Goal: Task Accomplishment & Management: Use online tool/utility

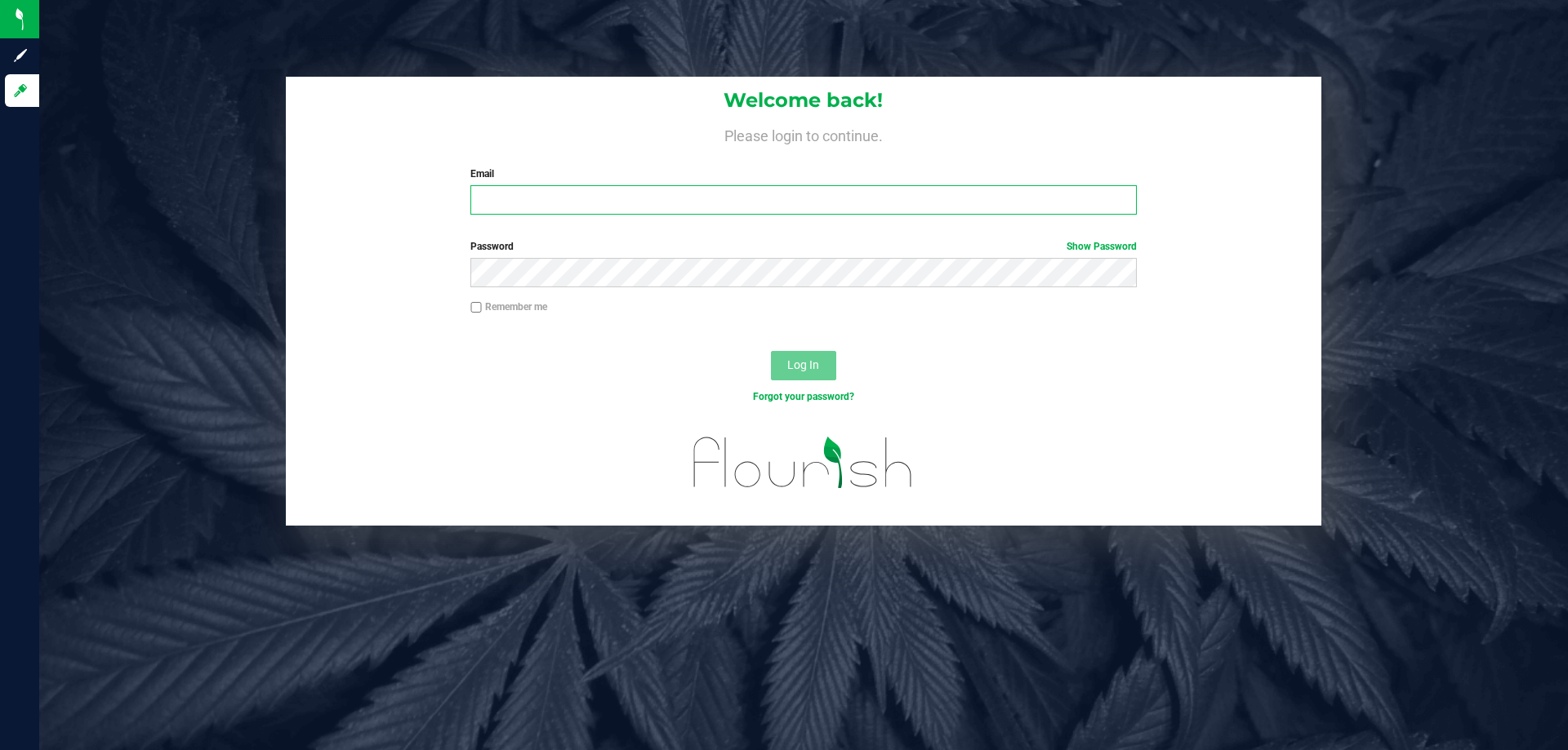
click at [493, 203] on input "Email" at bounding box center [802, 200] width 665 height 29
type input "[EMAIL_ADDRESS][DOMAIN_NAME]"
click at [771, 351] on button "Log In" at bounding box center [803, 366] width 65 height 29
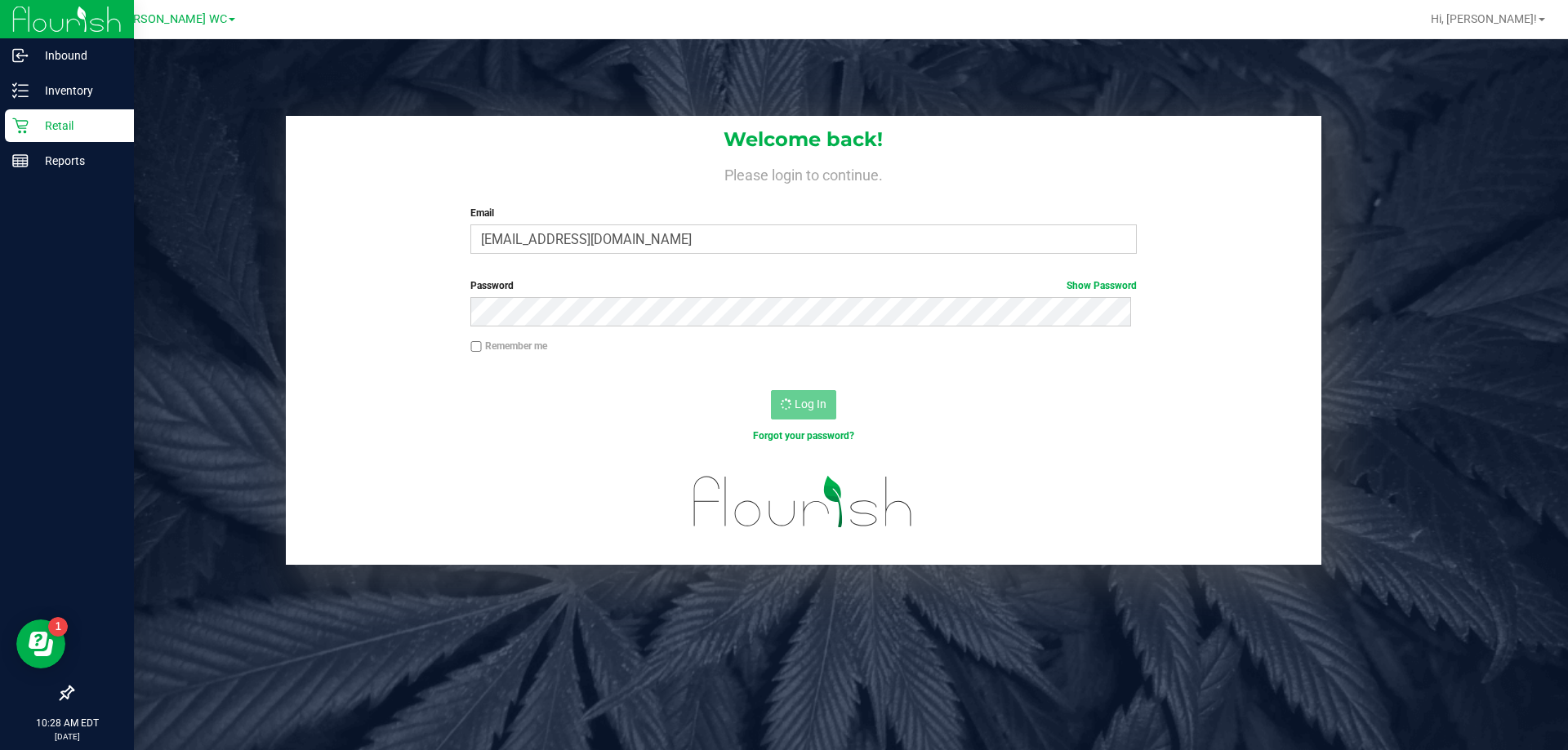
click at [55, 127] on p "Retail" at bounding box center [77, 126] width 98 height 20
click at [33, 91] on p "Inventory" at bounding box center [77, 90] width 98 height 20
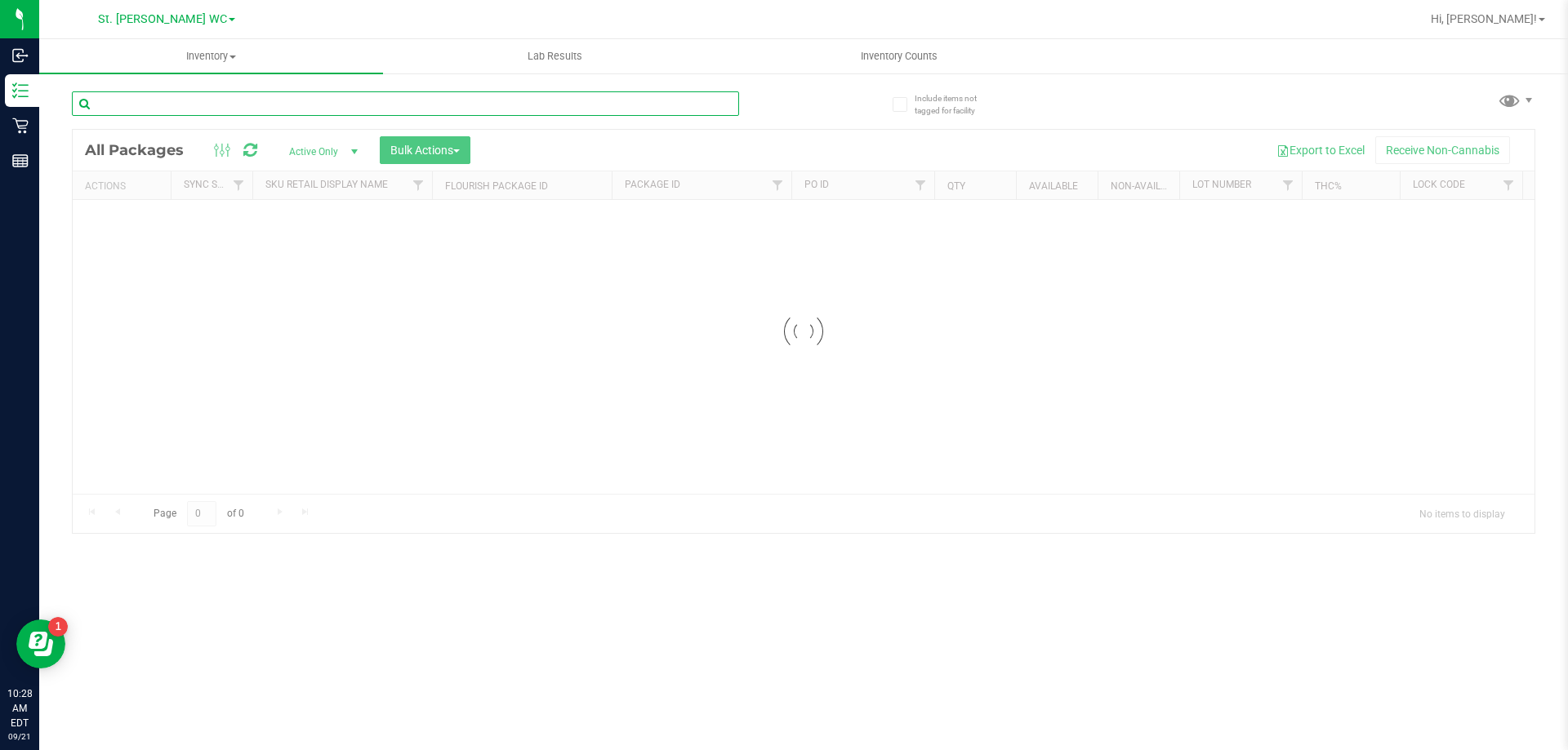
click at [368, 100] on input "text" at bounding box center [405, 103] width 667 height 24
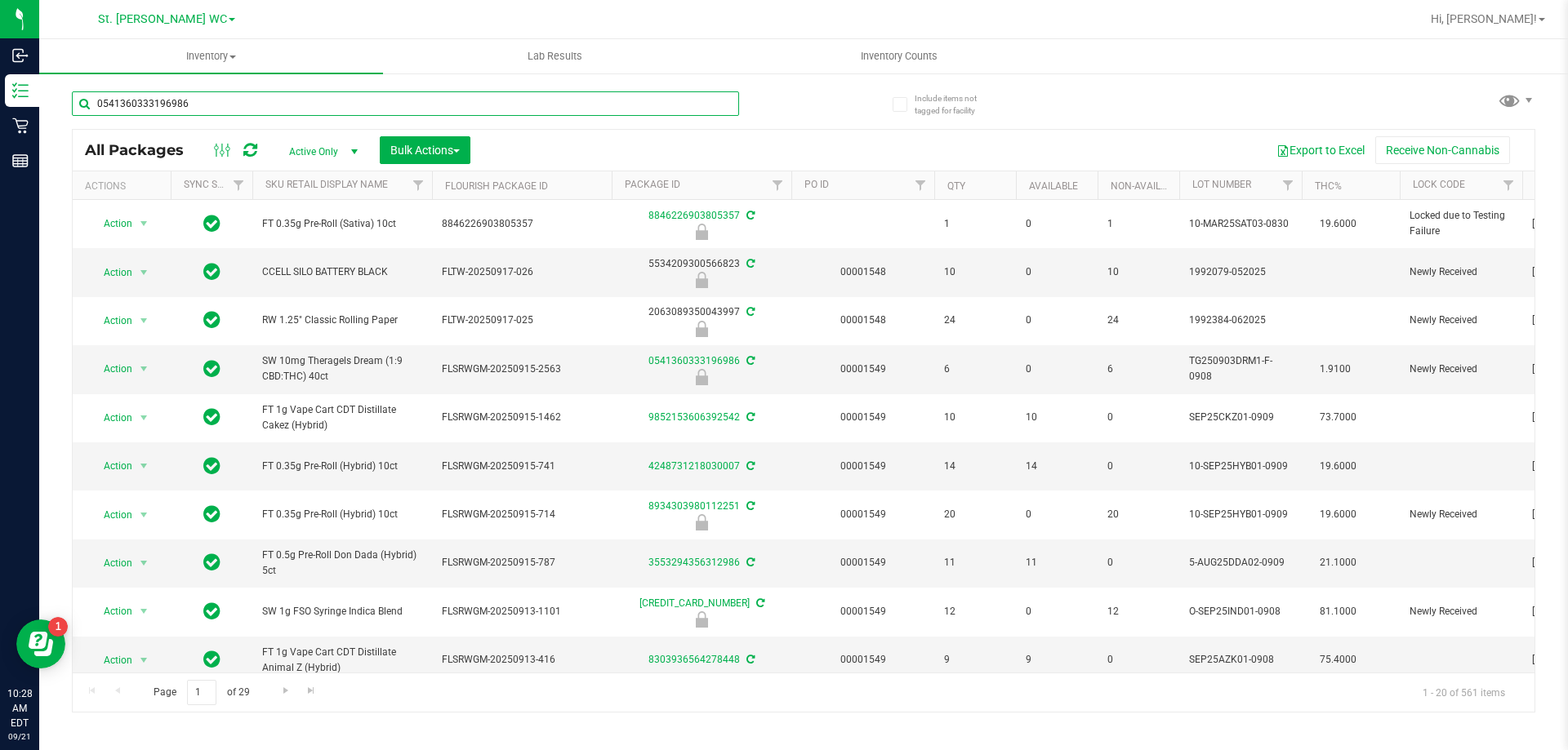
type input "0541360333196986"
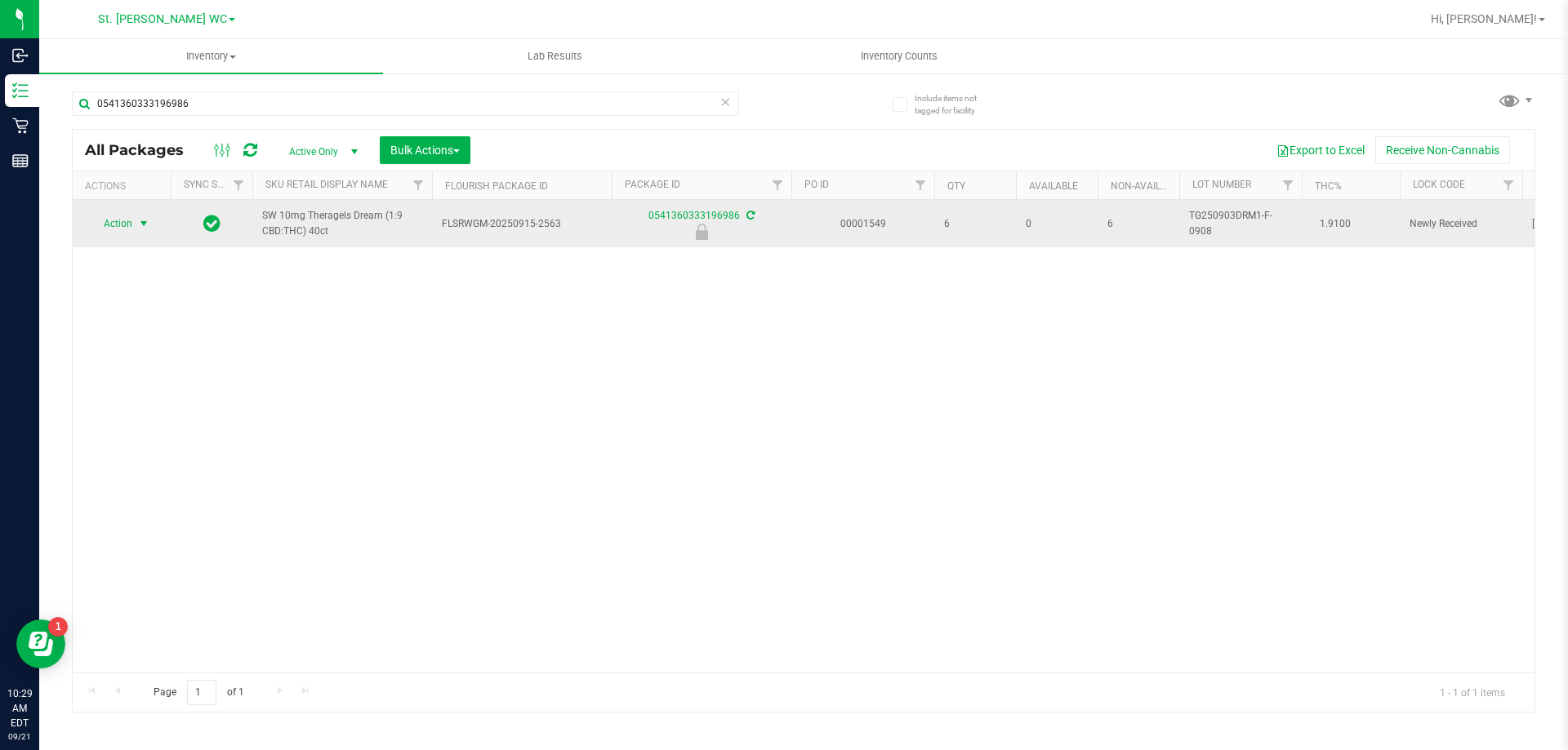
click at [125, 218] on span "Action" at bounding box center [111, 224] width 44 height 23
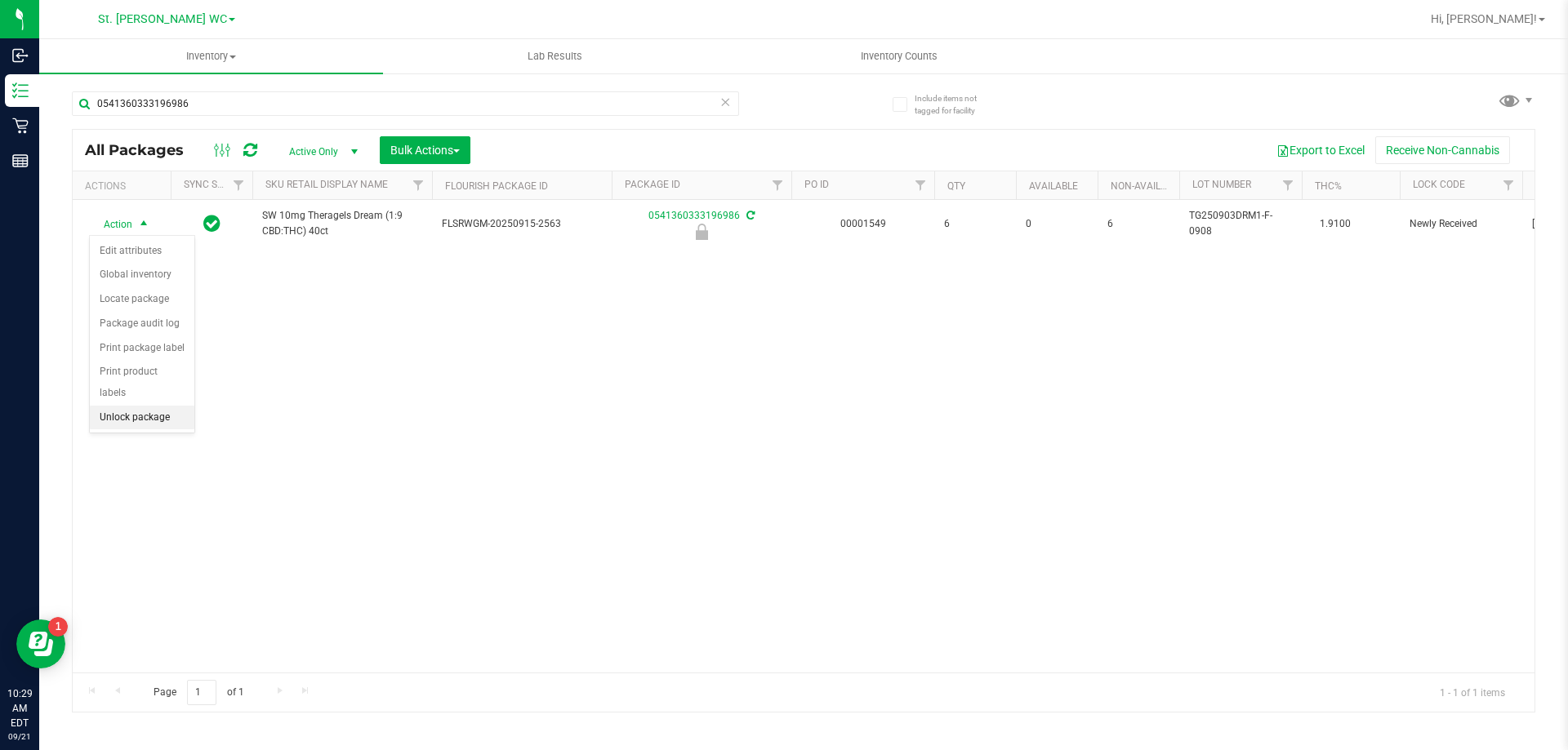
click at [147, 406] on li "Unlock package" at bounding box center [142, 418] width 105 height 24
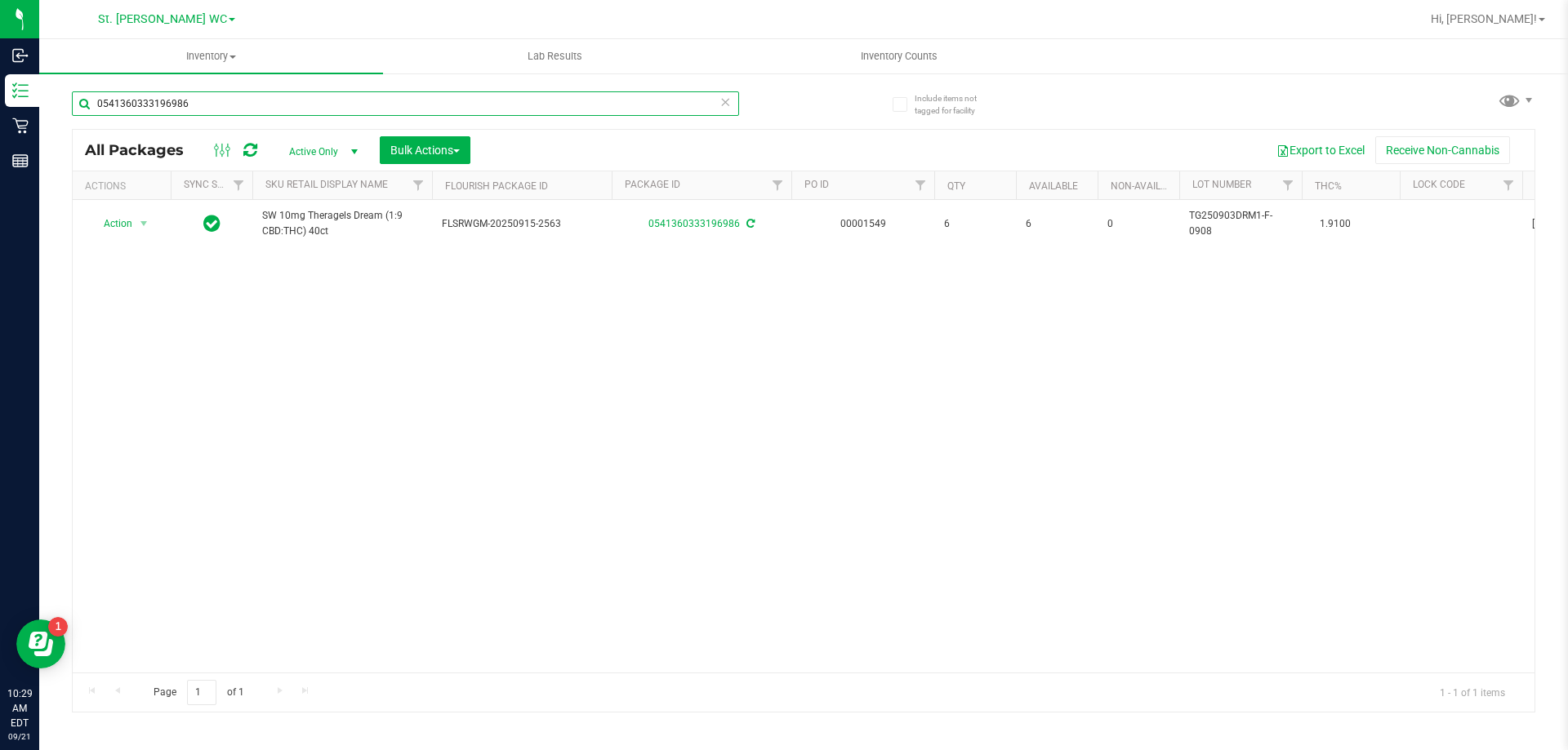
click at [249, 100] on input "0541360333196986" at bounding box center [405, 103] width 667 height 24
type input "4973070420612947"
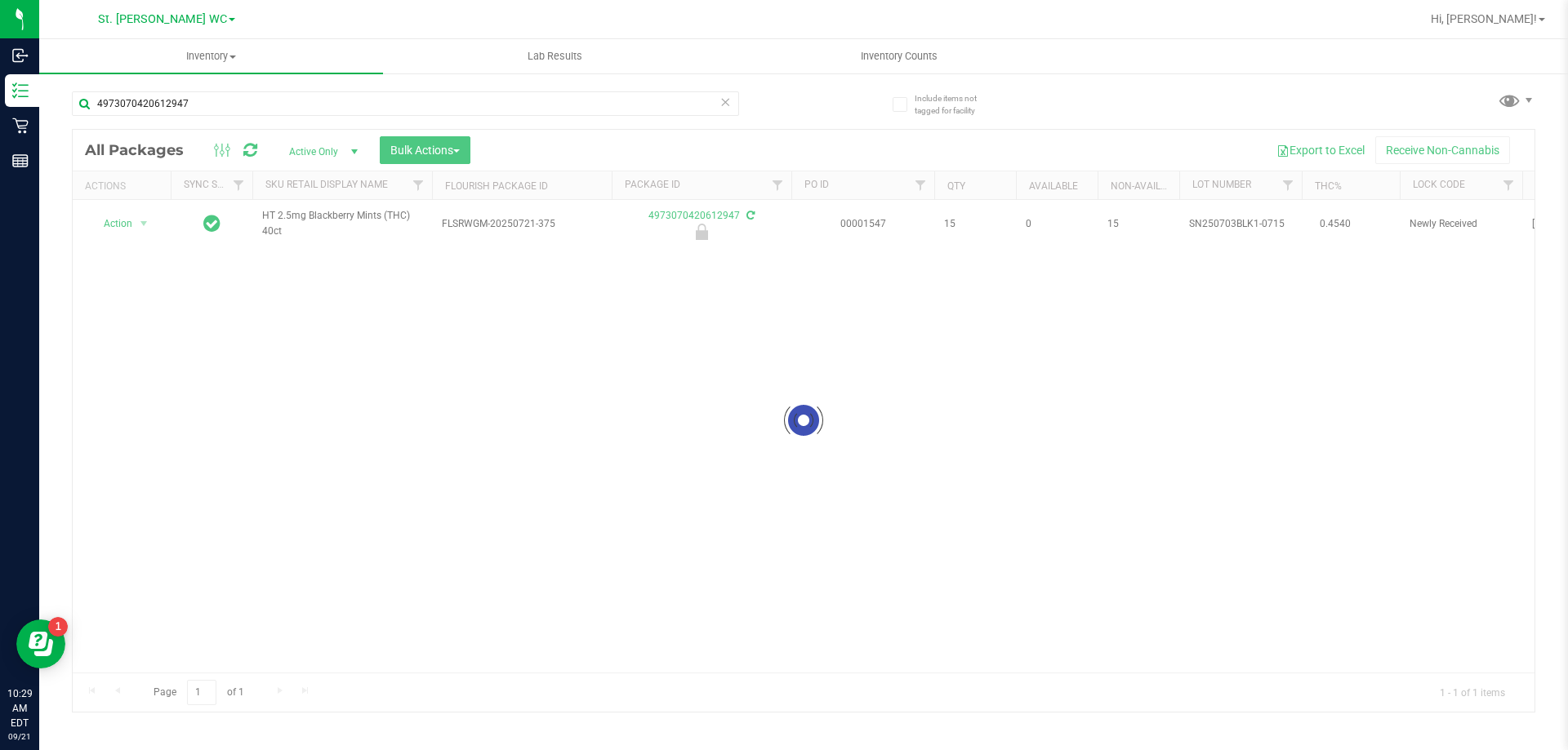
click at [129, 230] on div at bounding box center [804, 421] width 1462 height 582
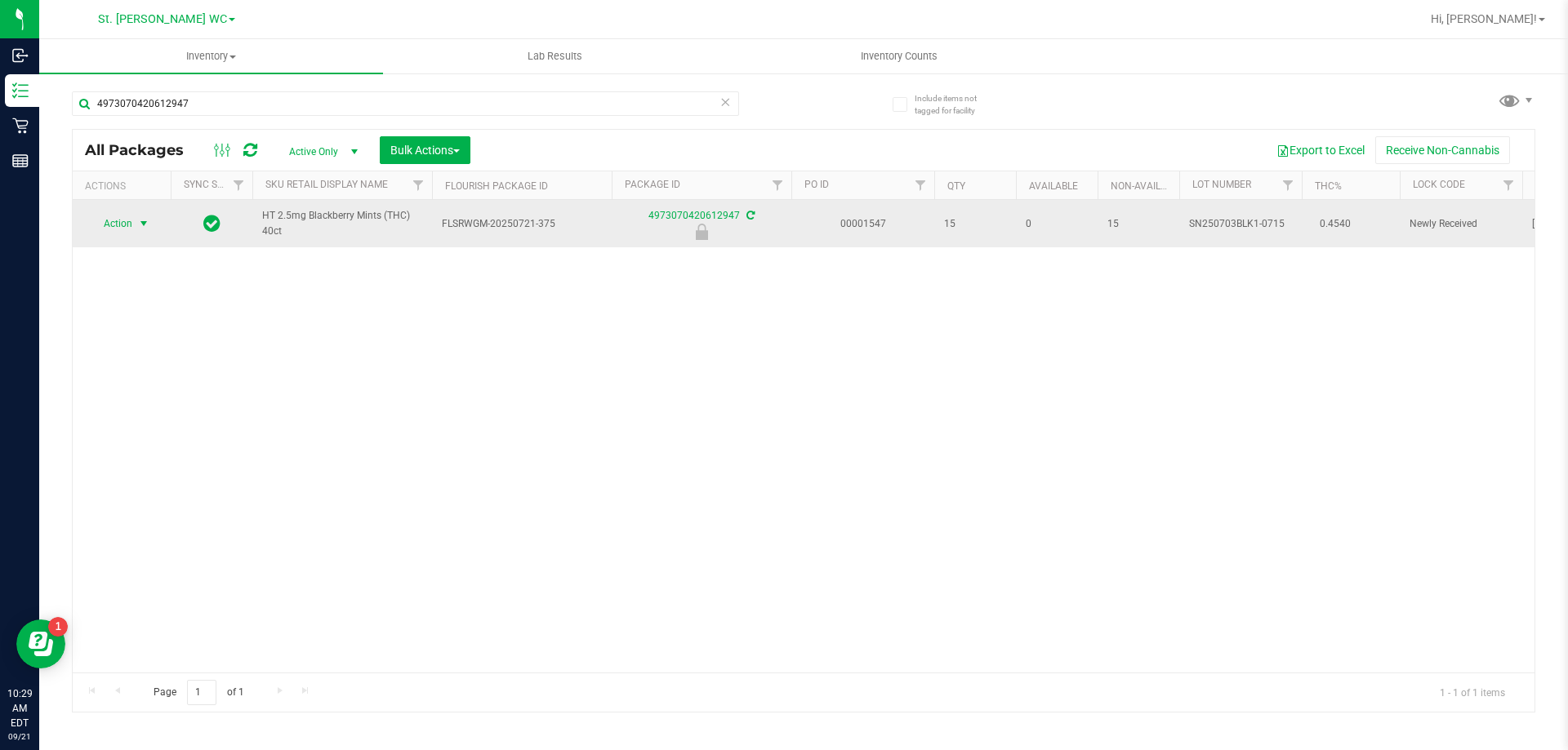
click at [126, 223] on span "Action" at bounding box center [111, 224] width 44 height 23
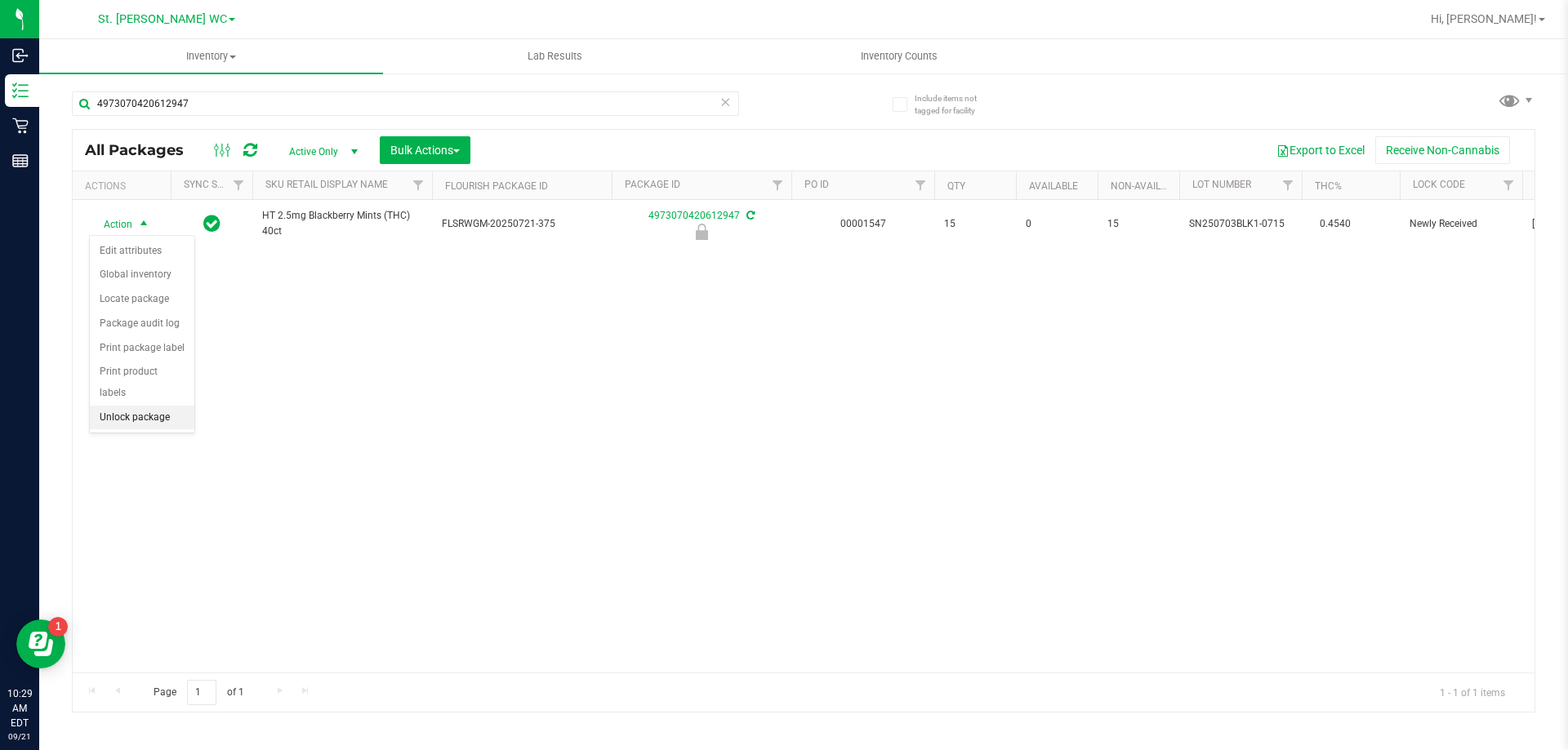
click at [130, 406] on li "Unlock package" at bounding box center [142, 418] width 105 height 24
click at [216, 90] on div "4973070420612947" at bounding box center [438, 103] width 732 height 52
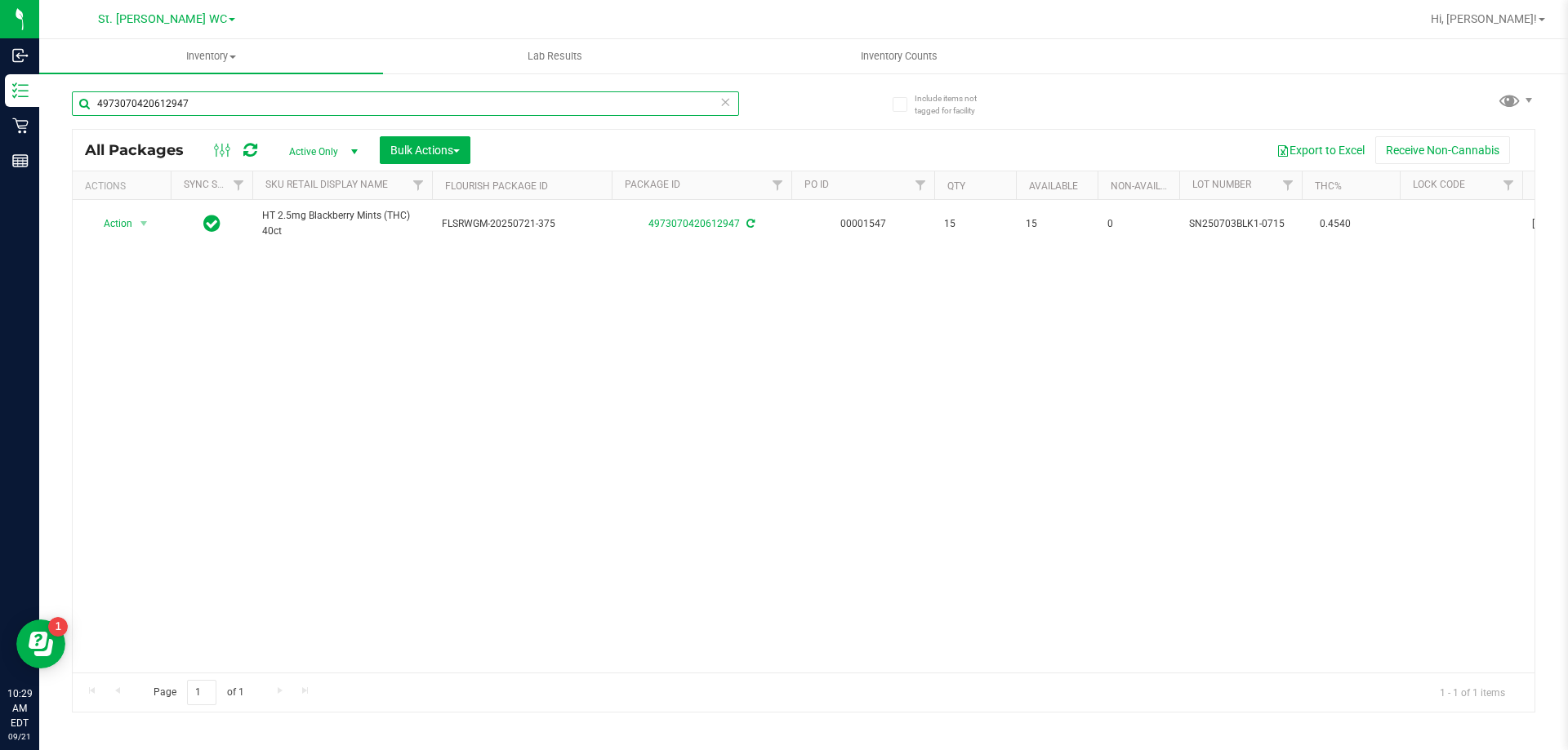
click at [213, 98] on input "4973070420612947" at bounding box center [405, 103] width 667 height 24
type input "7450339588098850"
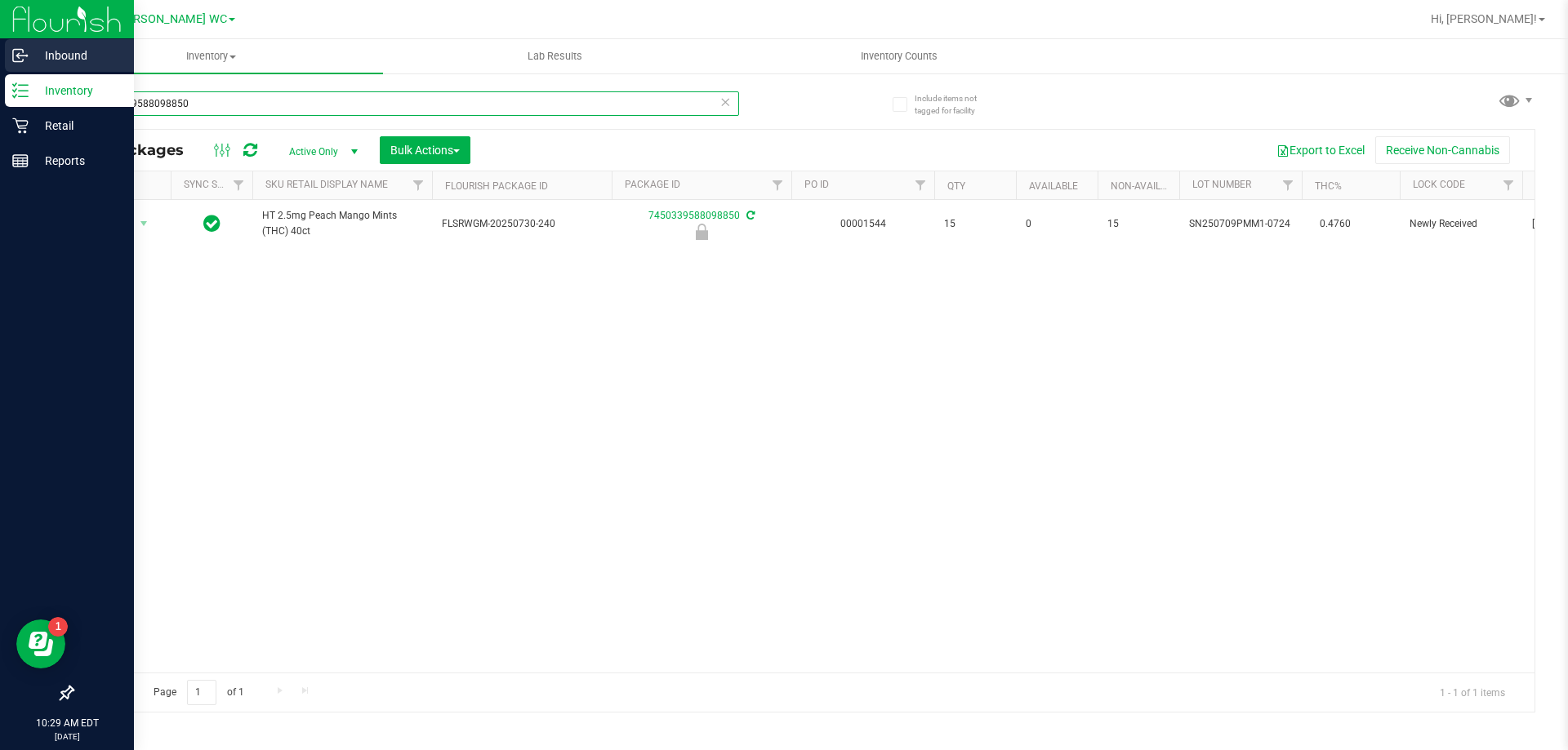
drag, startPoint x: 210, startPoint y: 101, endPoint x: 0, endPoint y: 73, distance: 211.9
click at [0, 73] on div "Inbound Inventory Retail Reports 10:29 AM EDT [DATE] 09/21 St. [PERSON_NAME] WC…" at bounding box center [784, 375] width 1568 height 750
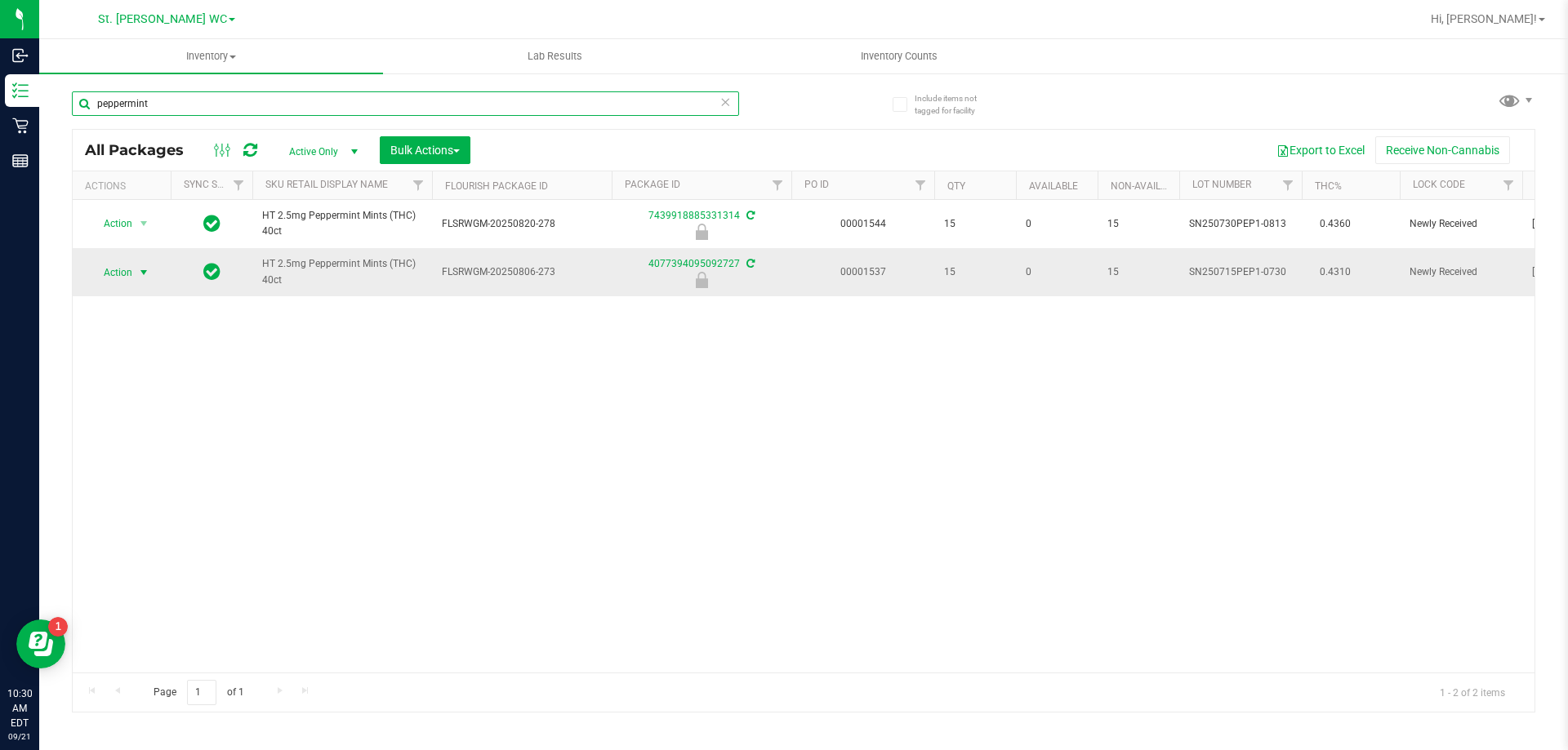
type input "peppermint"
click at [144, 271] on span "select" at bounding box center [143, 272] width 13 height 13
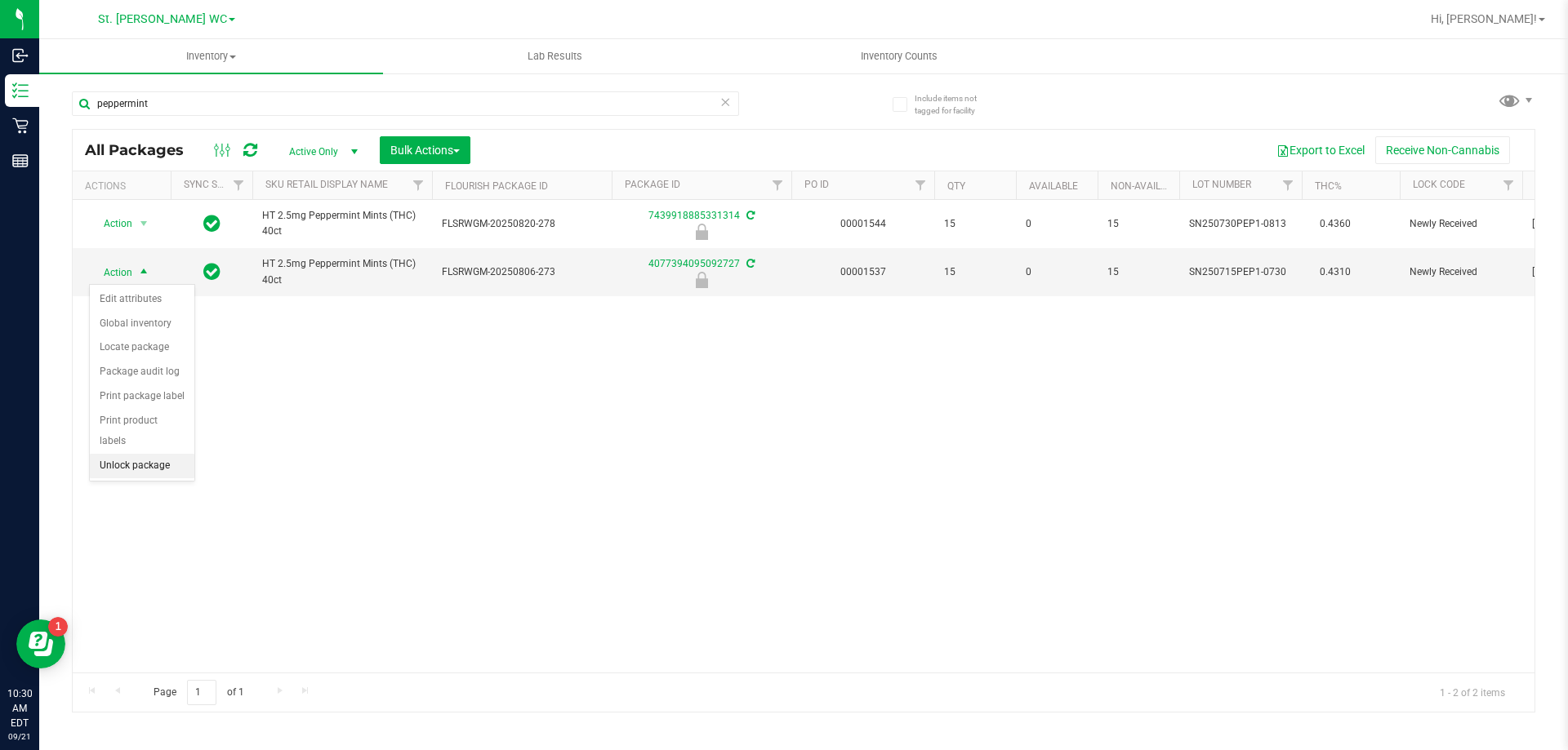
click at [135, 454] on li "Unlock package" at bounding box center [142, 466] width 105 height 24
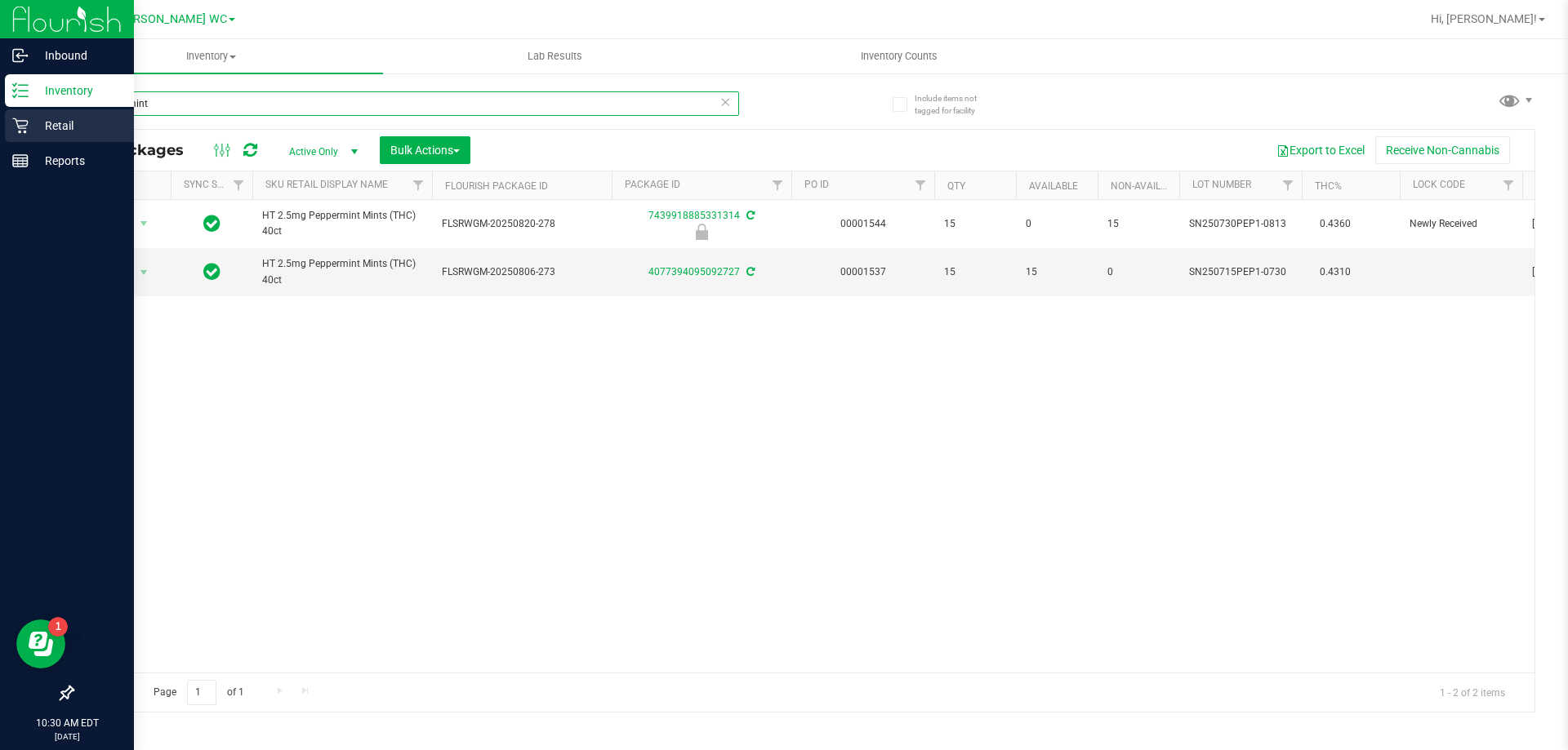
drag, startPoint x: 245, startPoint y: 106, endPoint x: 29, endPoint y: 115, distance: 216.2
click at [29, 115] on div "Inbound Inventory Retail Reports 10:30 AM EDT [DATE] 09/21 St. [PERSON_NAME] WC…" at bounding box center [784, 375] width 1568 height 750
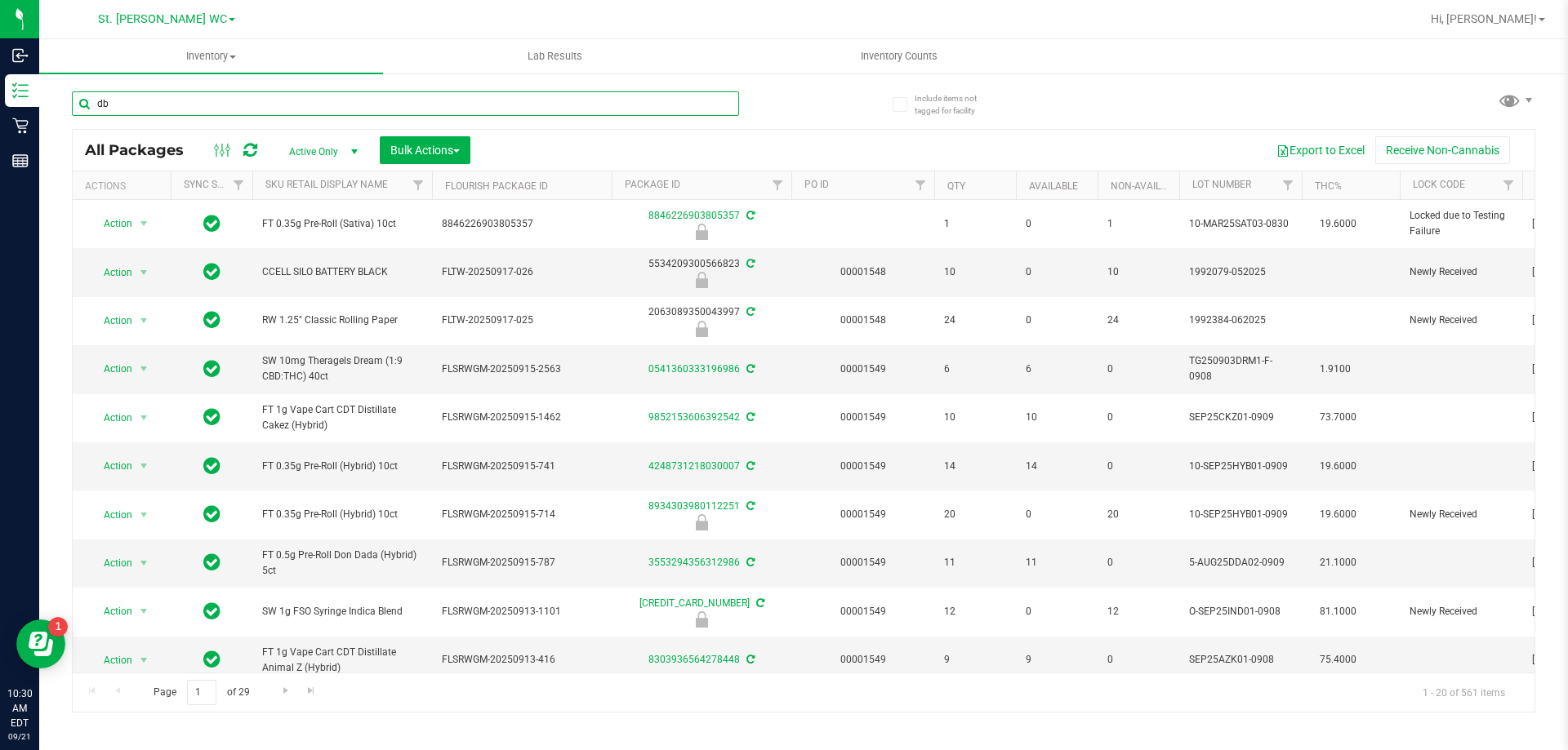
type input "dbp"
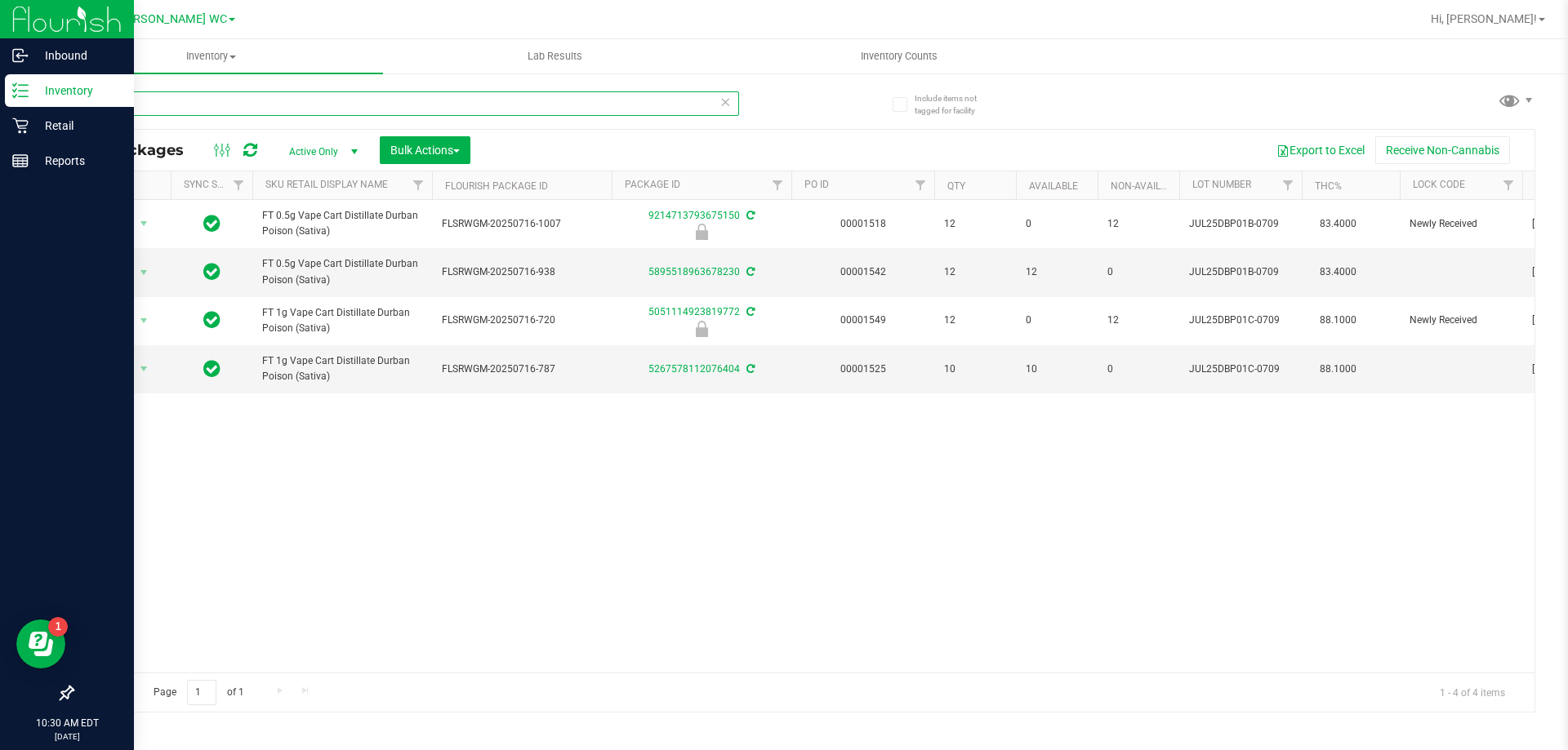
drag, startPoint x: 180, startPoint y: 108, endPoint x: 0, endPoint y: 75, distance: 183.0
click at [0, 75] on div "Inbound Inventory Retail Reports 10:30 AM EDT [DATE] 09/21 St. [PERSON_NAME] WC…" at bounding box center [784, 375] width 1568 height 750
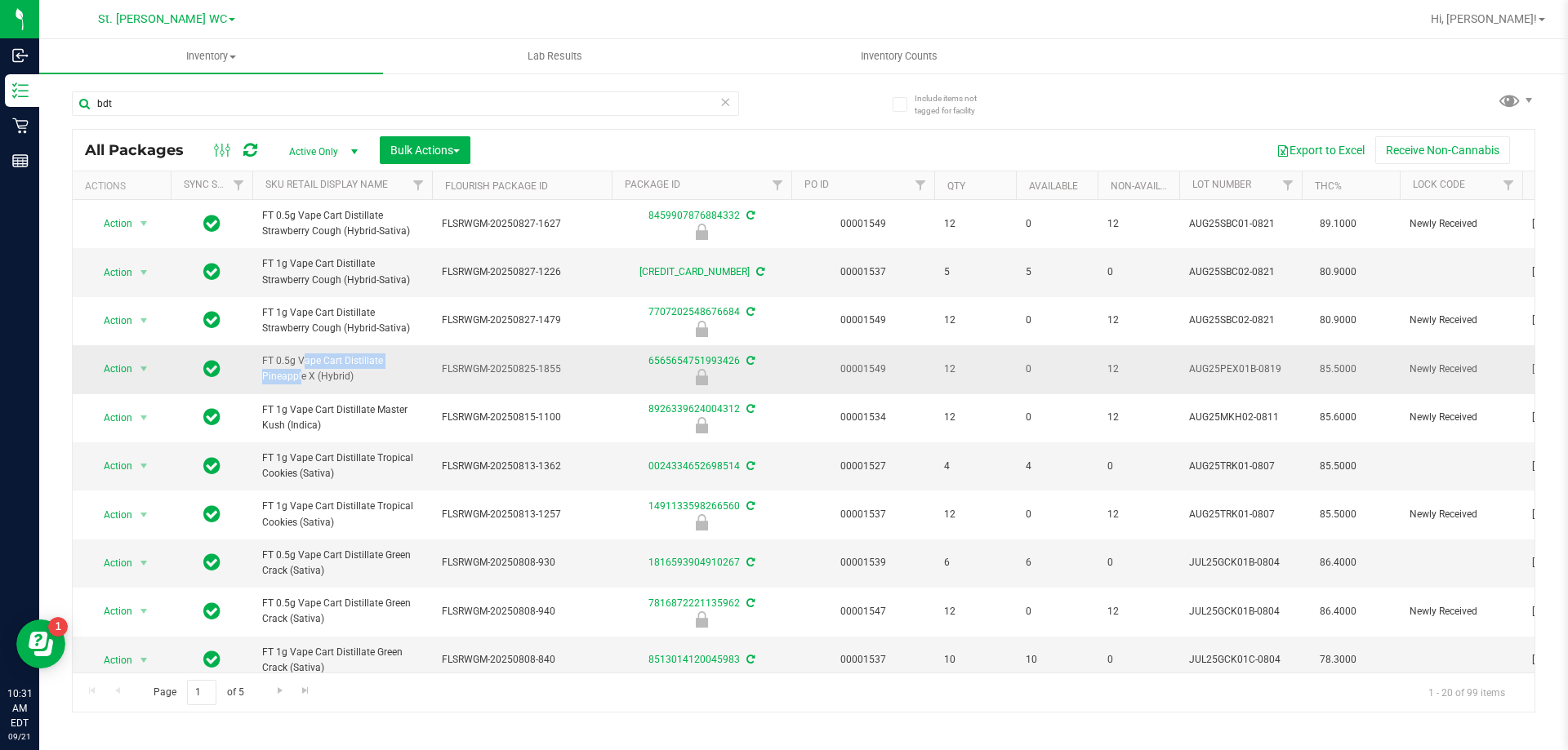
drag, startPoint x: 258, startPoint y: 361, endPoint x: 378, endPoint y: 362, distance: 120.0
click at [378, 362] on td "FT 0.5g Vape Cart Distillate Pineapple X (Hybrid)" at bounding box center [342, 369] width 180 height 49
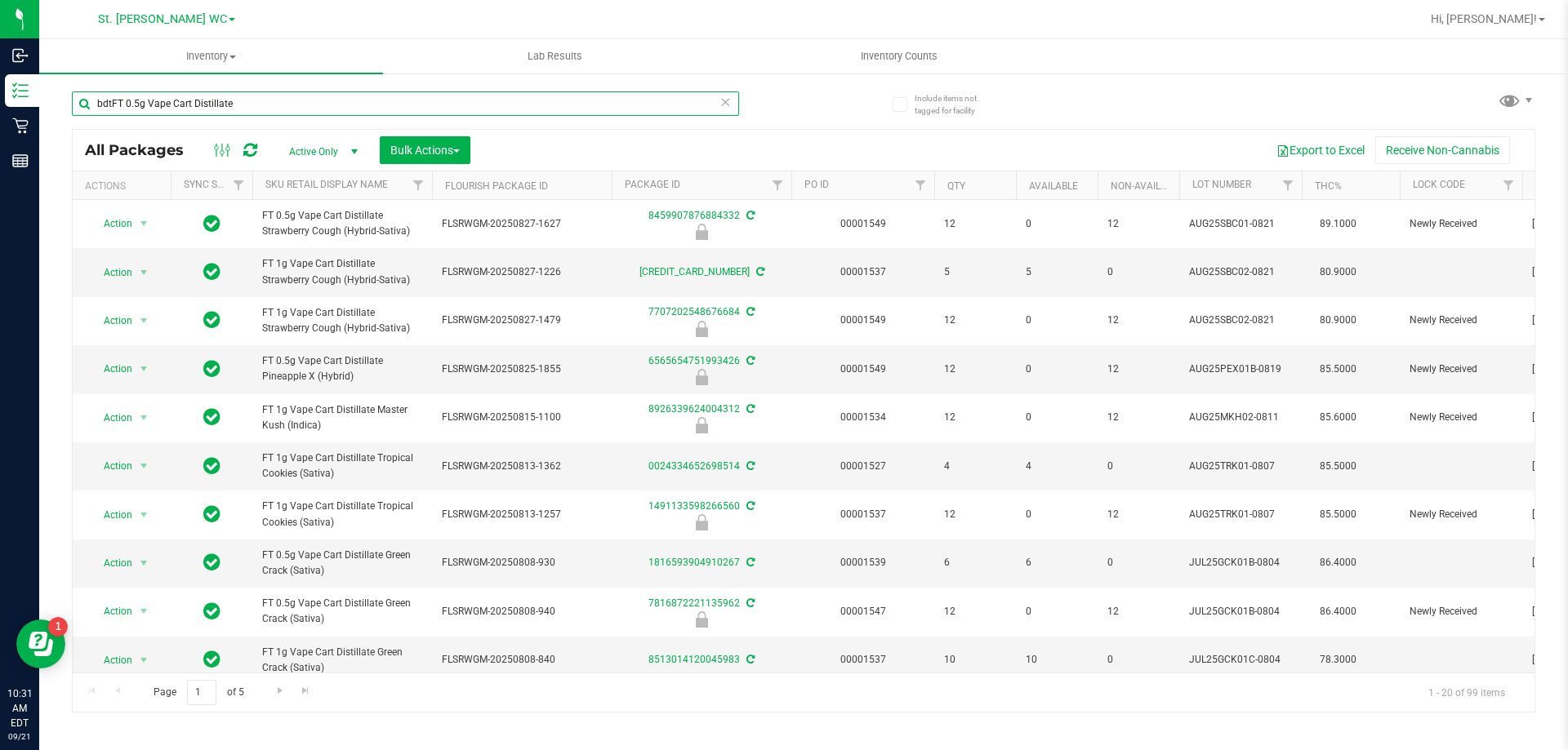
click at [109, 108] on input "bdtFT 0.5g Vape Cart Distillate" at bounding box center [405, 103] width 667 height 24
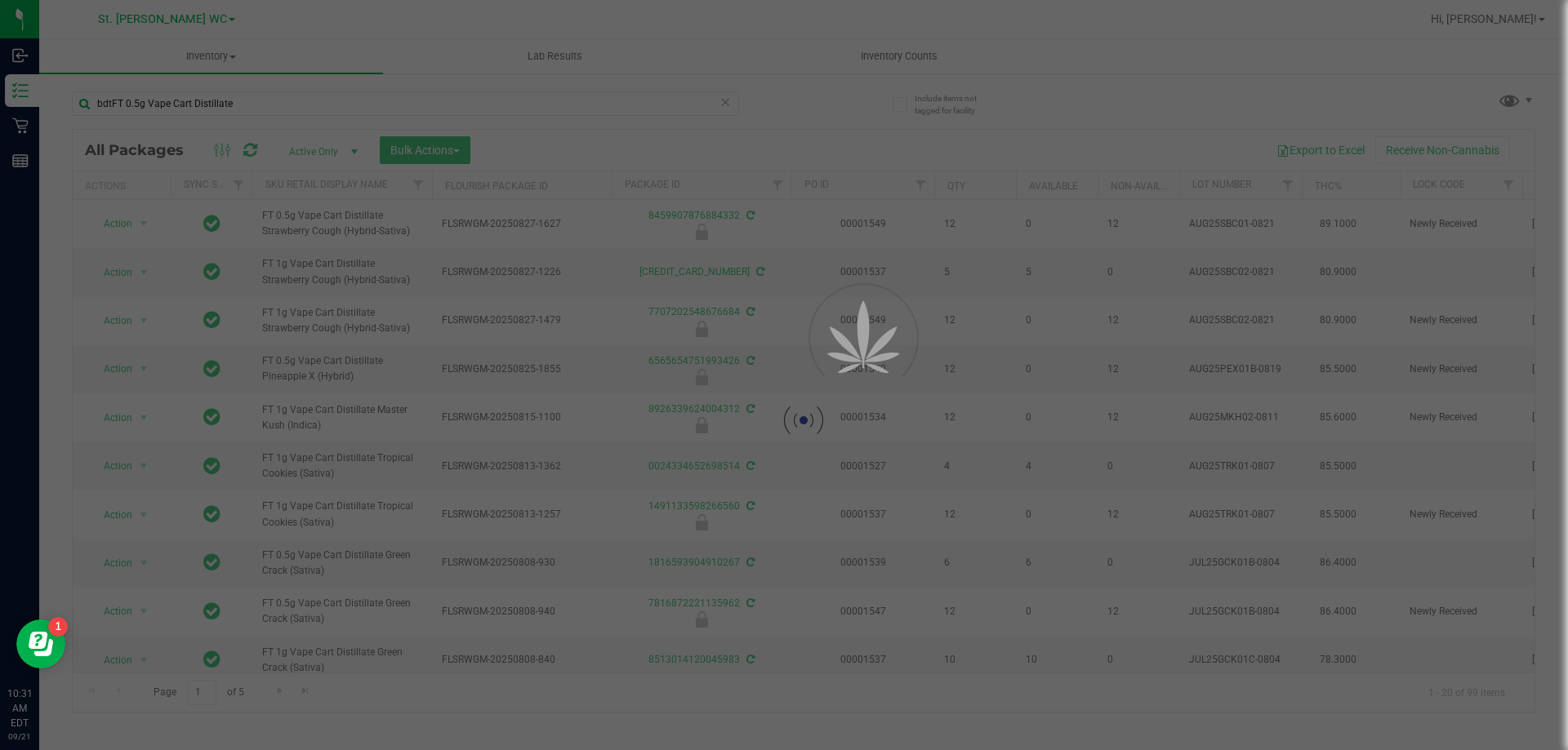
click at [116, 102] on div at bounding box center [784, 375] width 1568 height 750
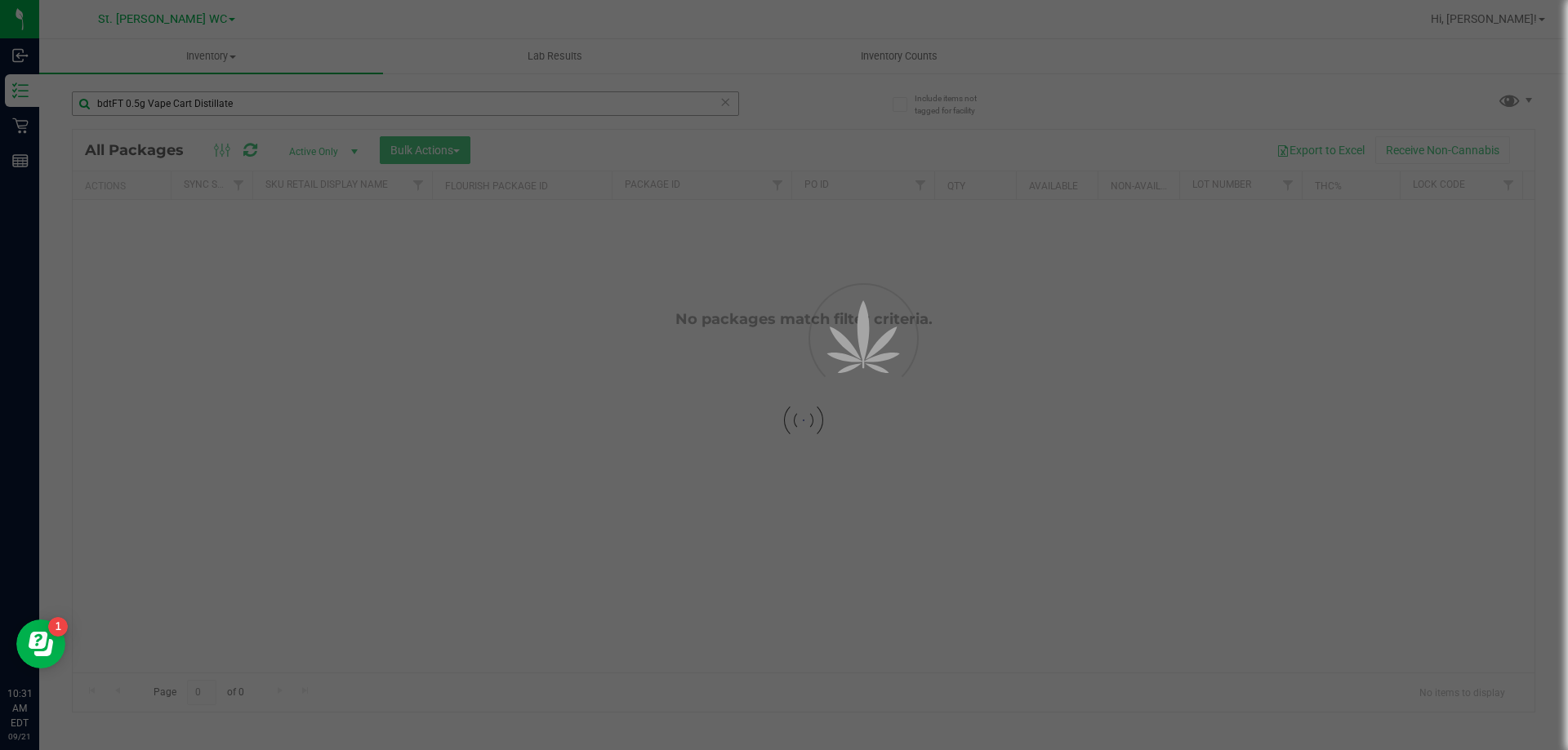
click at [109, 101] on div at bounding box center [784, 375] width 1568 height 750
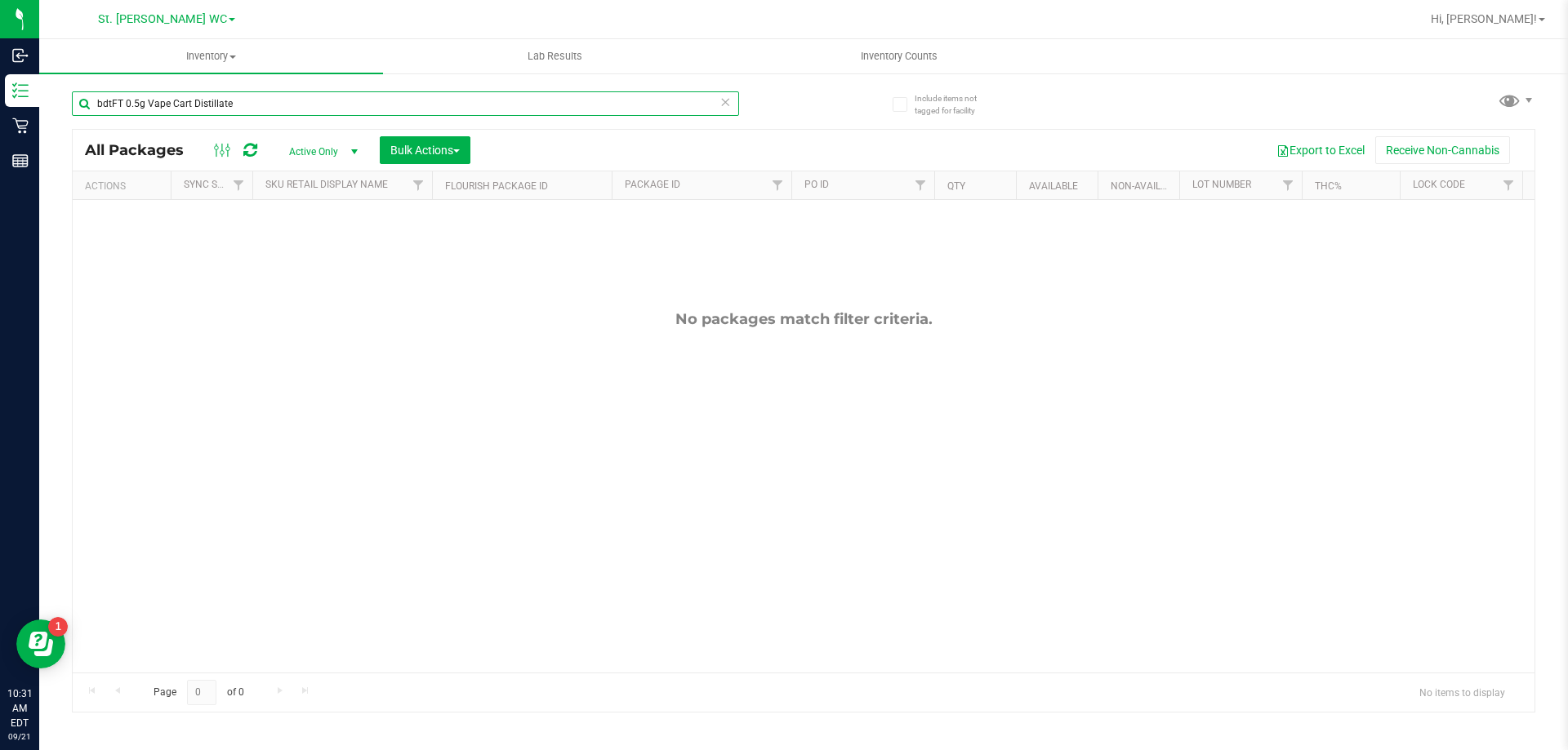
click at [111, 103] on input "bdtFT 0.5g Vape Cart Distillate" at bounding box center [405, 103] width 667 height 24
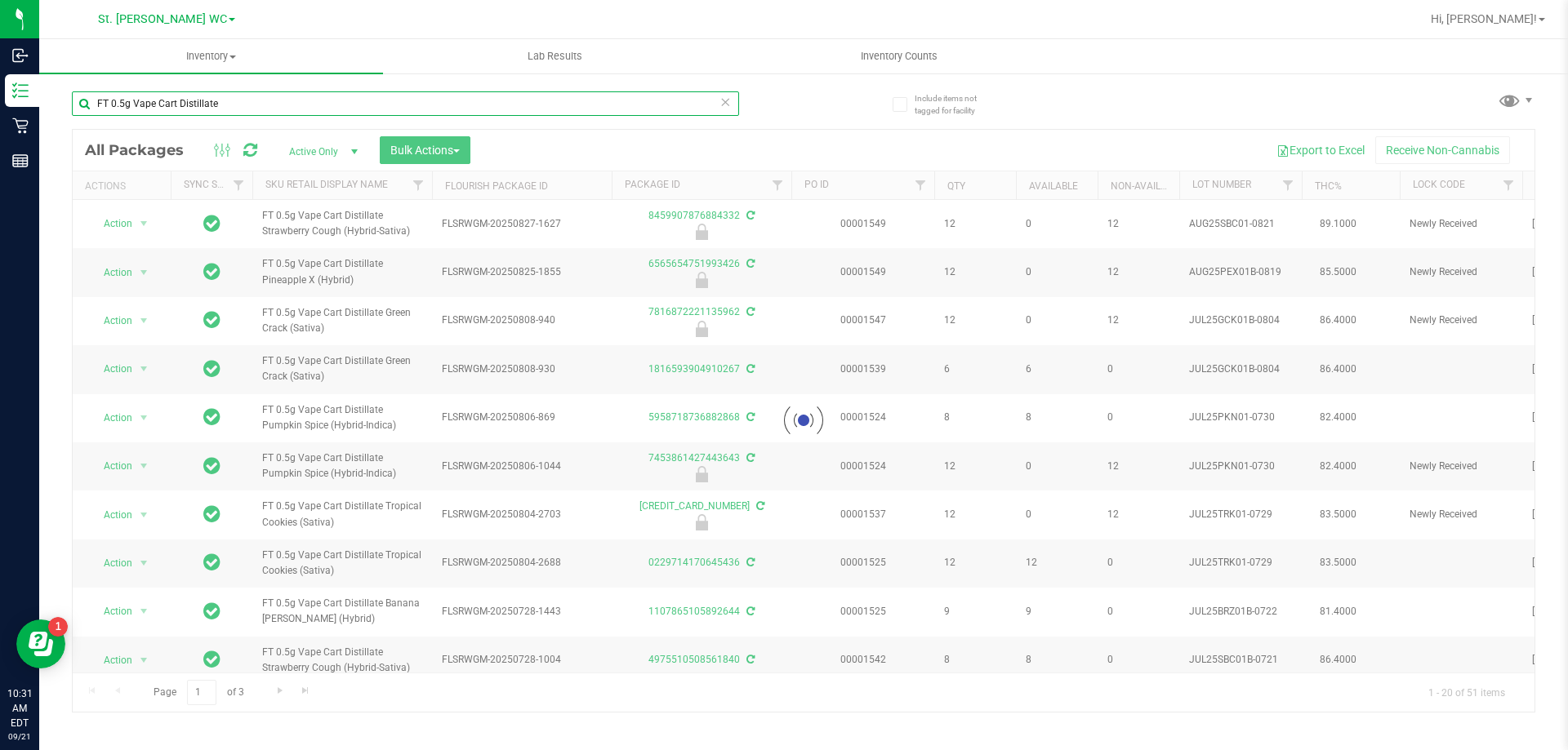
type input "FT 0.5g Vape Cart Distillate"
click at [399, 192] on th "Sku Retail Display Name" at bounding box center [342, 186] width 180 height 29
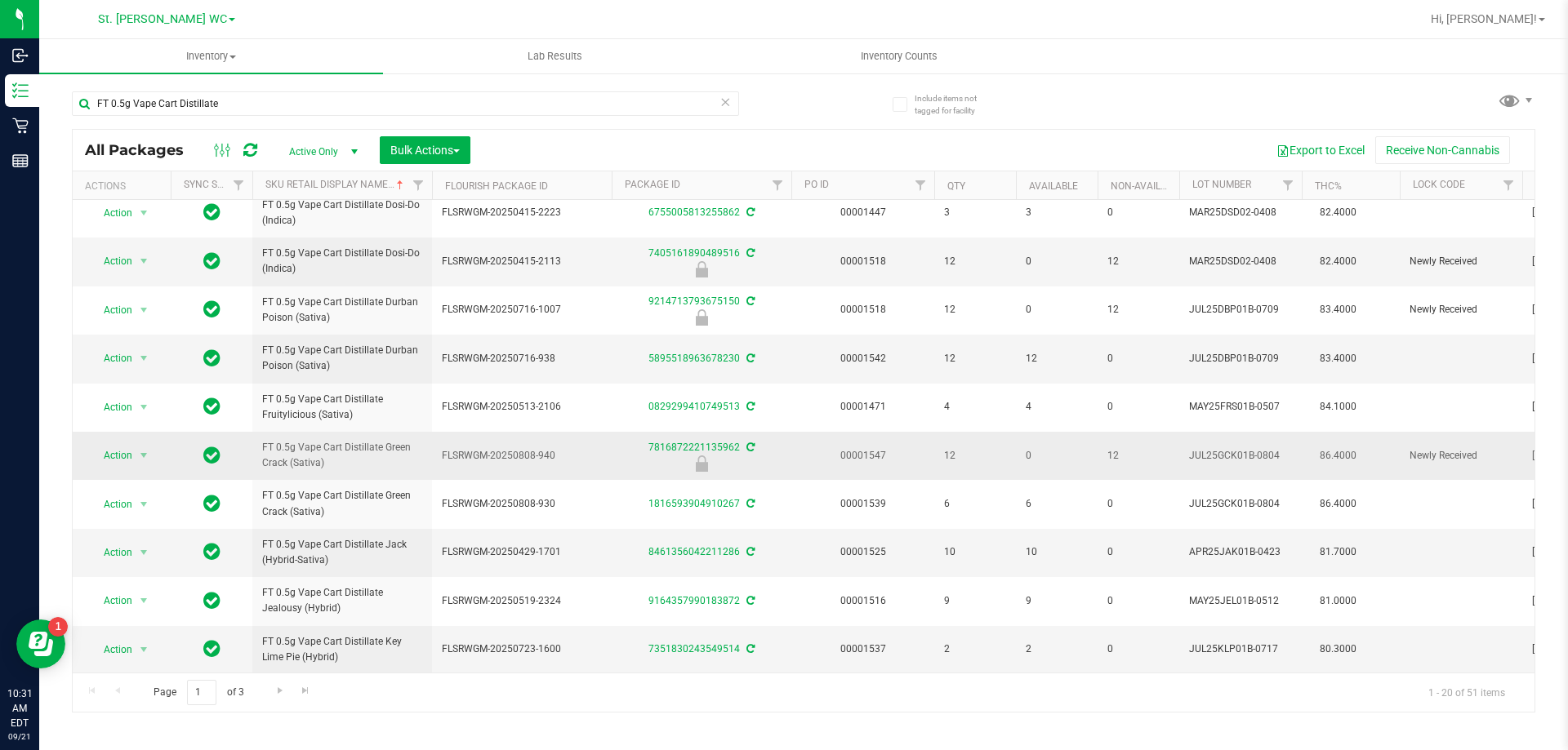
scroll to position [503, 0]
click at [275, 686] on span "Go to the next page" at bounding box center [279, 690] width 13 height 13
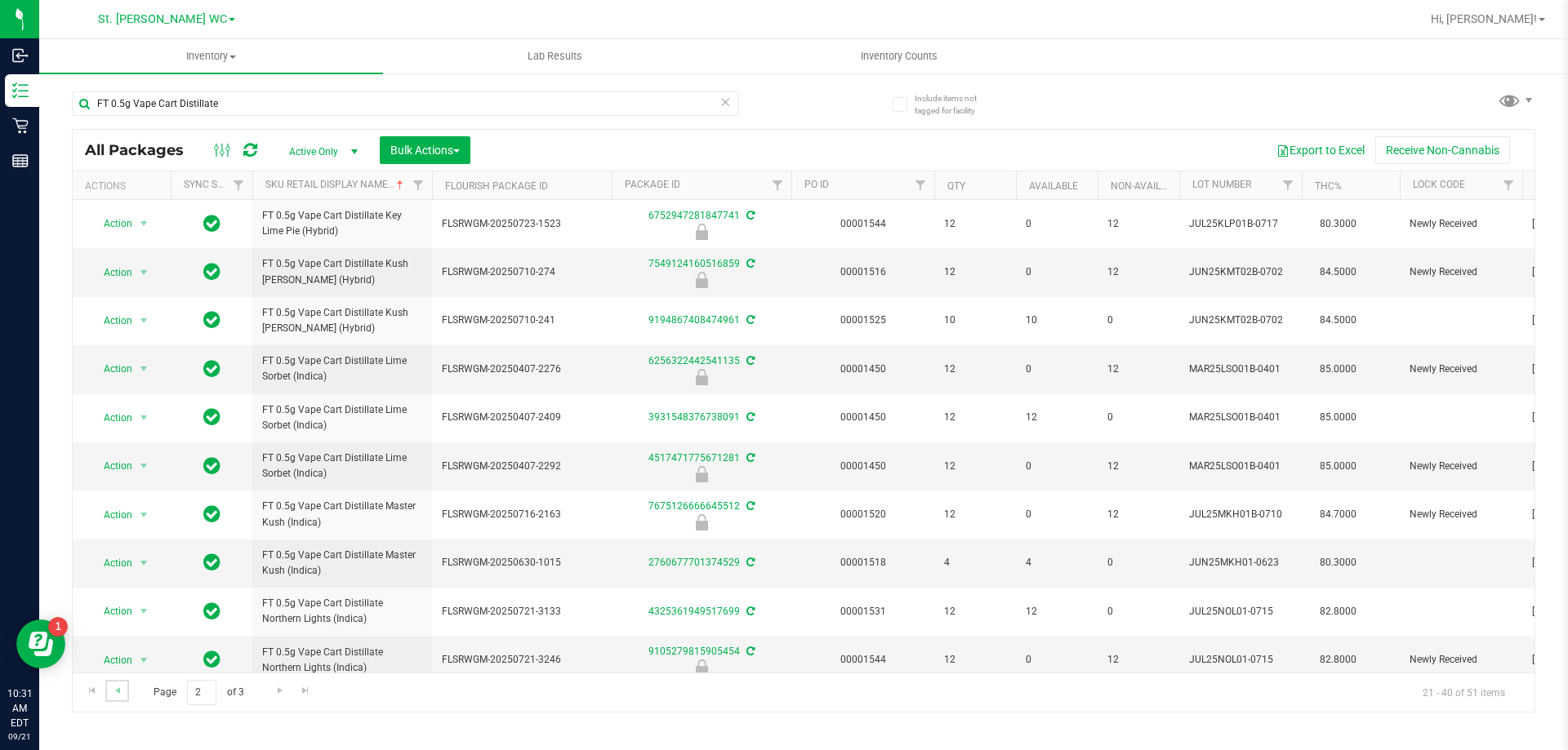
click at [128, 698] on link "Go to the previous page" at bounding box center [116, 690] width 23 height 22
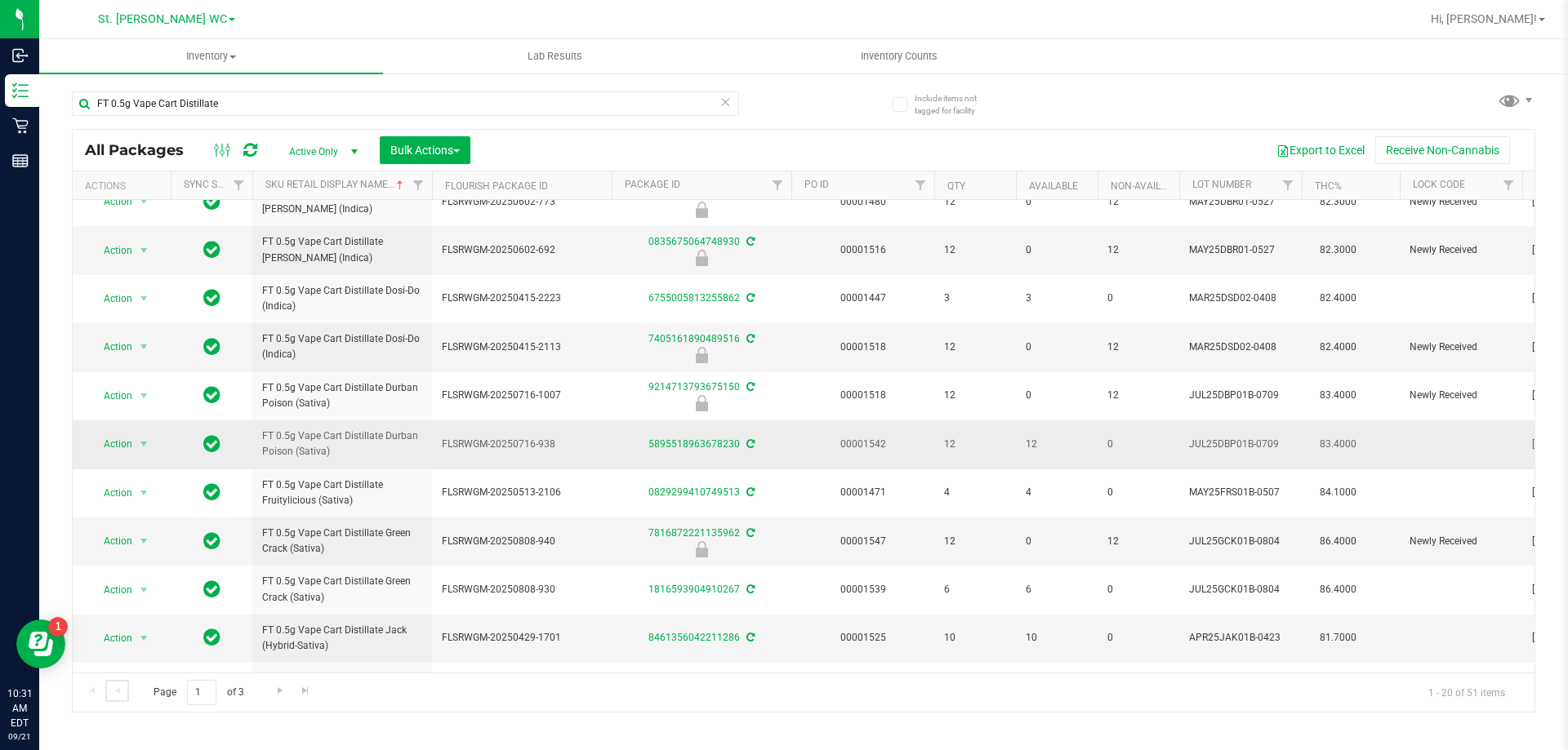
scroll to position [503, 0]
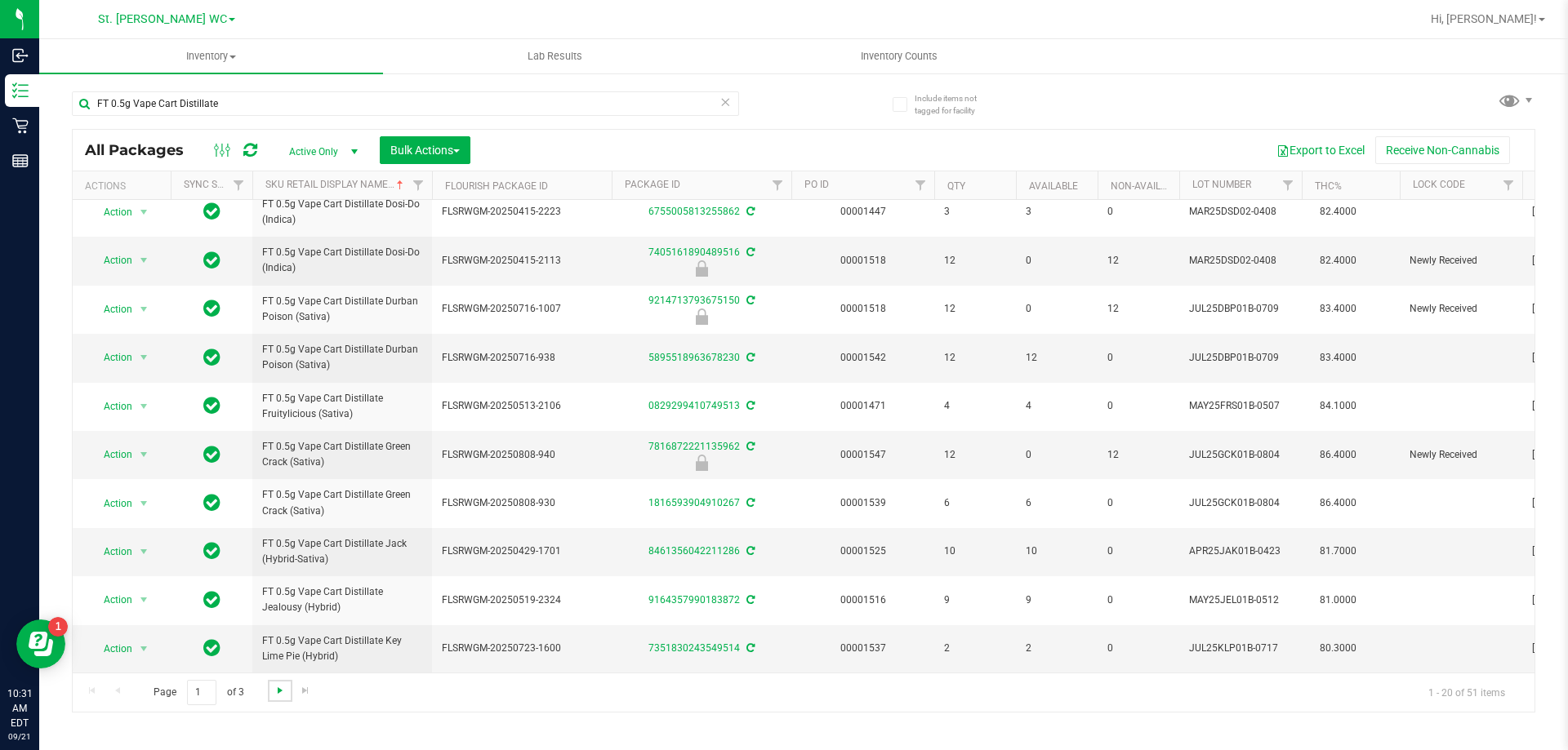
click at [277, 695] on span "Go to the next page" at bounding box center [279, 690] width 13 height 13
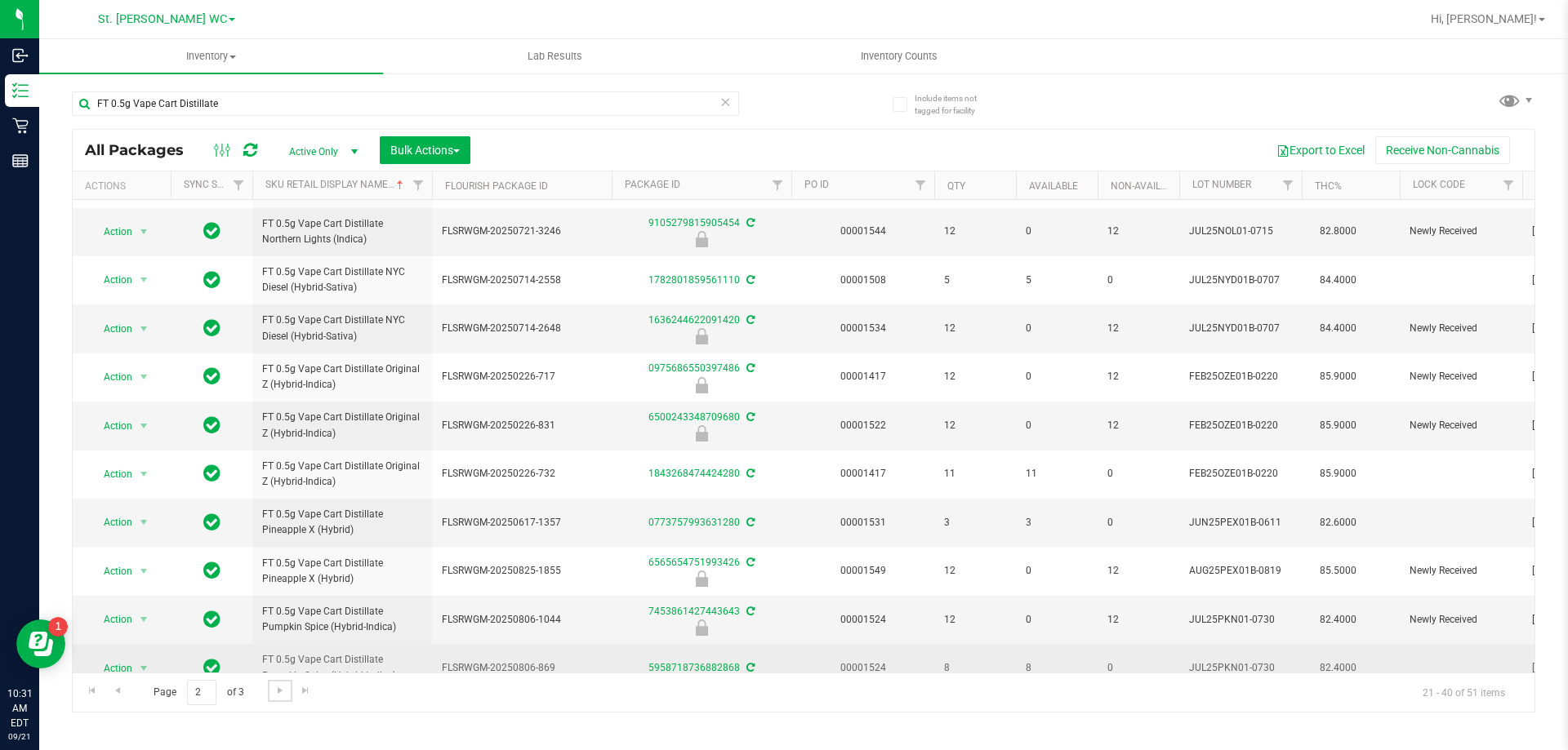
scroll to position [509, 0]
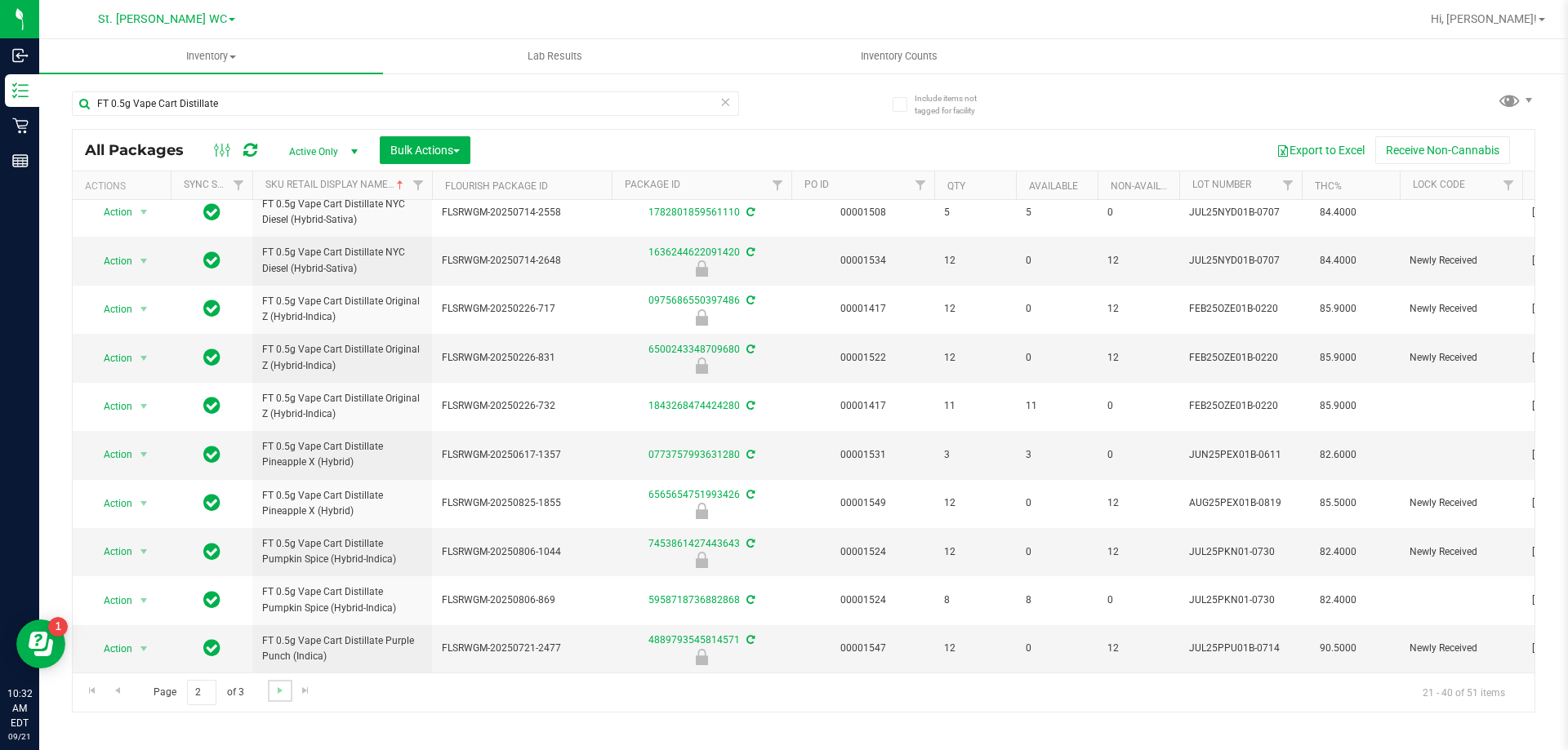
click at [287, 695] on link "Go to the next page" at bounding box center [279, 690] width 23 height 22
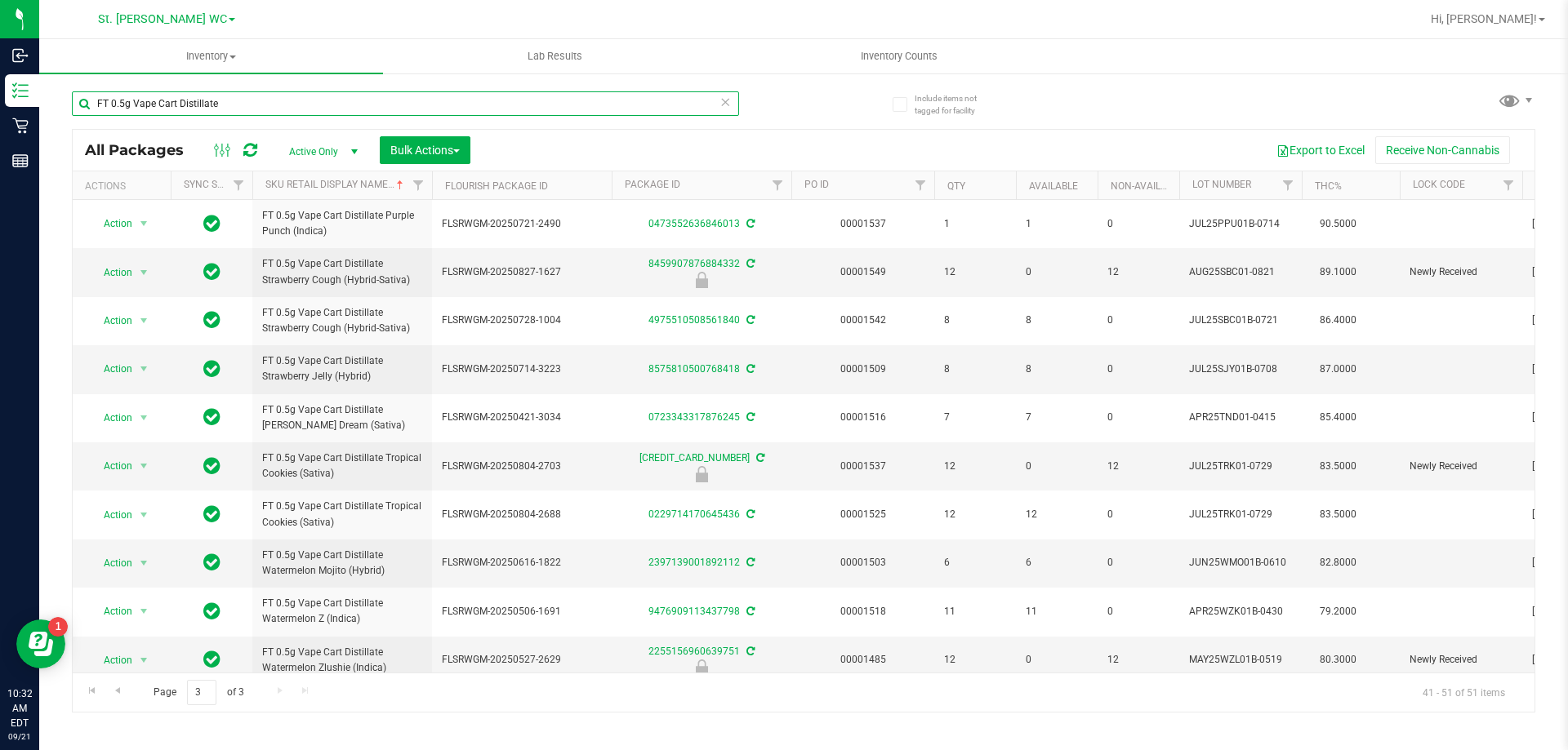
drag, startPoint x: 0, startPoint y: -9, endPoint x: 3, endPoint y: -20, distance: 11.4
click at [3, 0] on html "Inbound Inventory Retail Reports 10:32 AM EDT [DATE] 09/21 St. [PERSON_NAME] WC…" at bounding box center [784, 375] width 1568 height 750
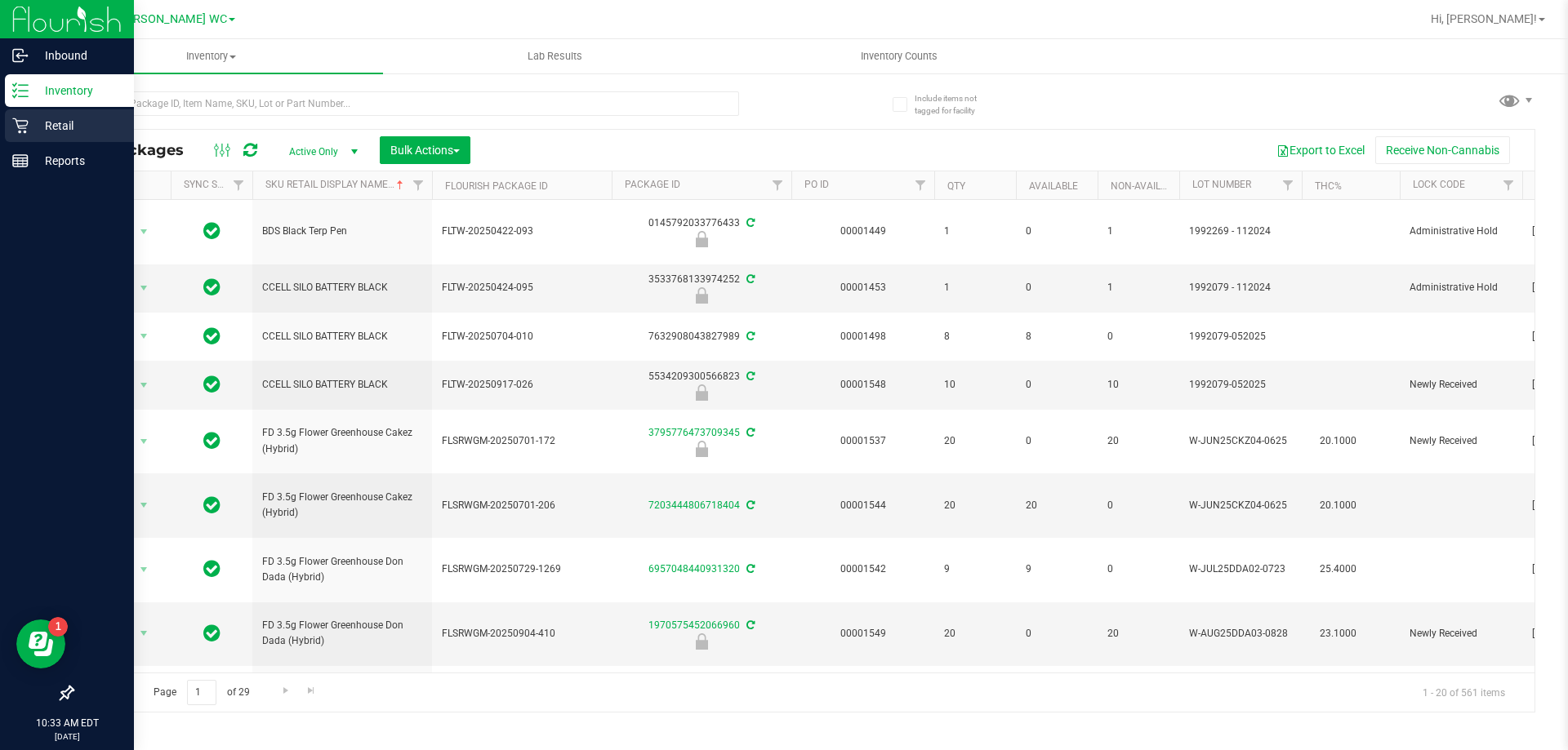
click at [74, 121] on p "Retail" at bounding box center [77, 126] width 98 height 20
